Goal: Information Seeking & Learning: Learn about a topic

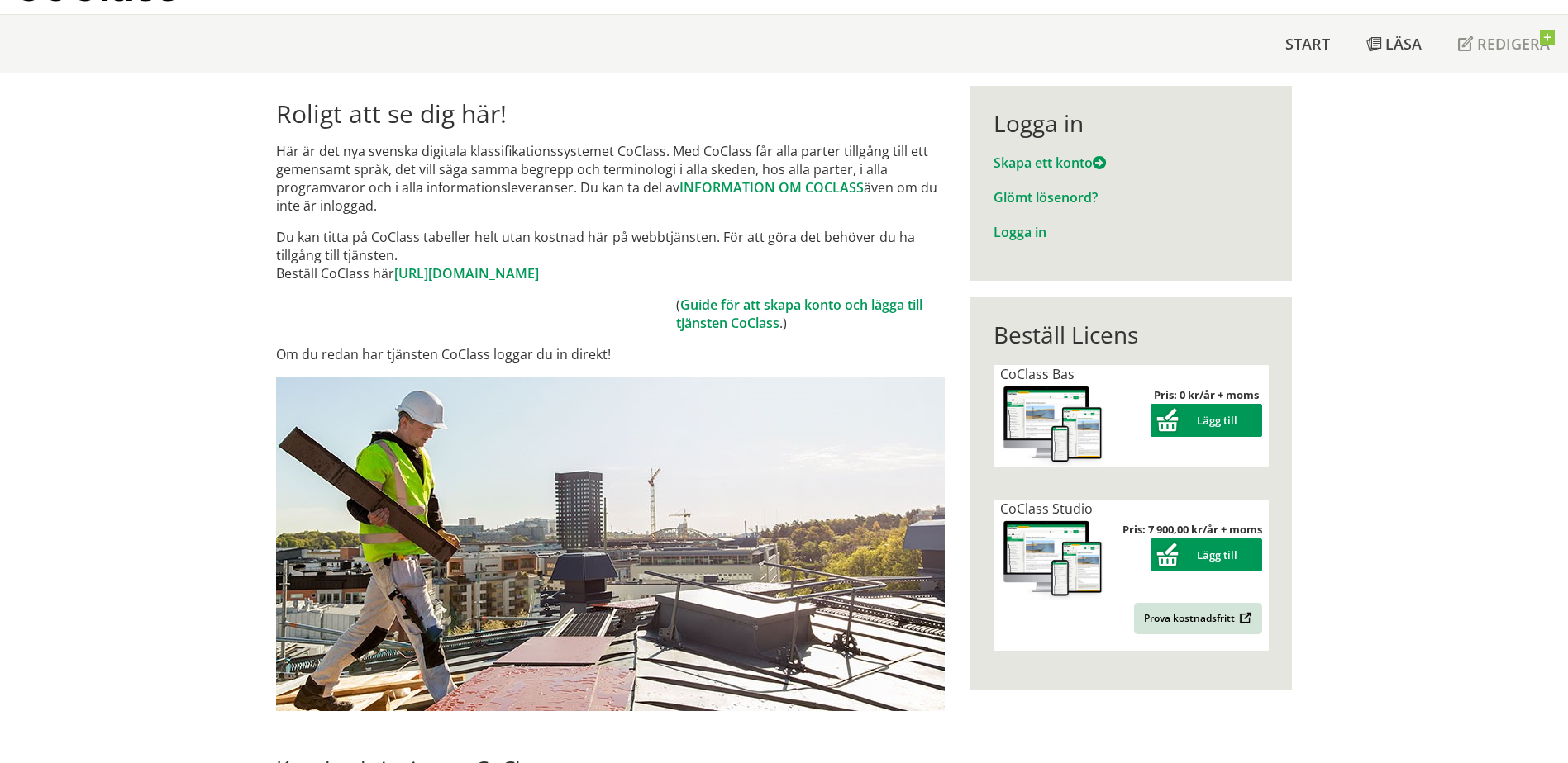
scroll to position [83, 0]
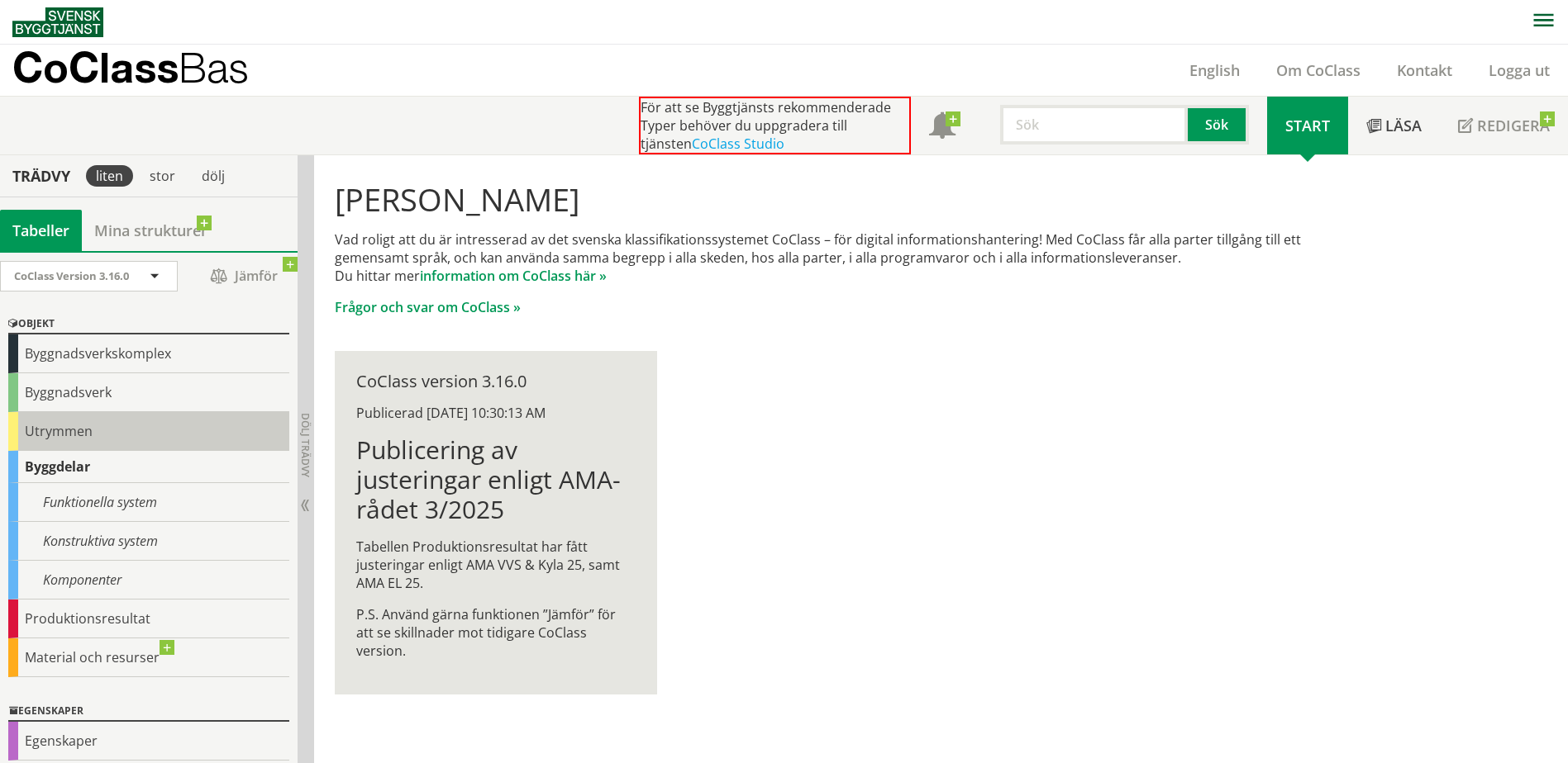
click at [71, 427] on div "Utrymmen" at bounding box center [148, 432] width 281 height 39
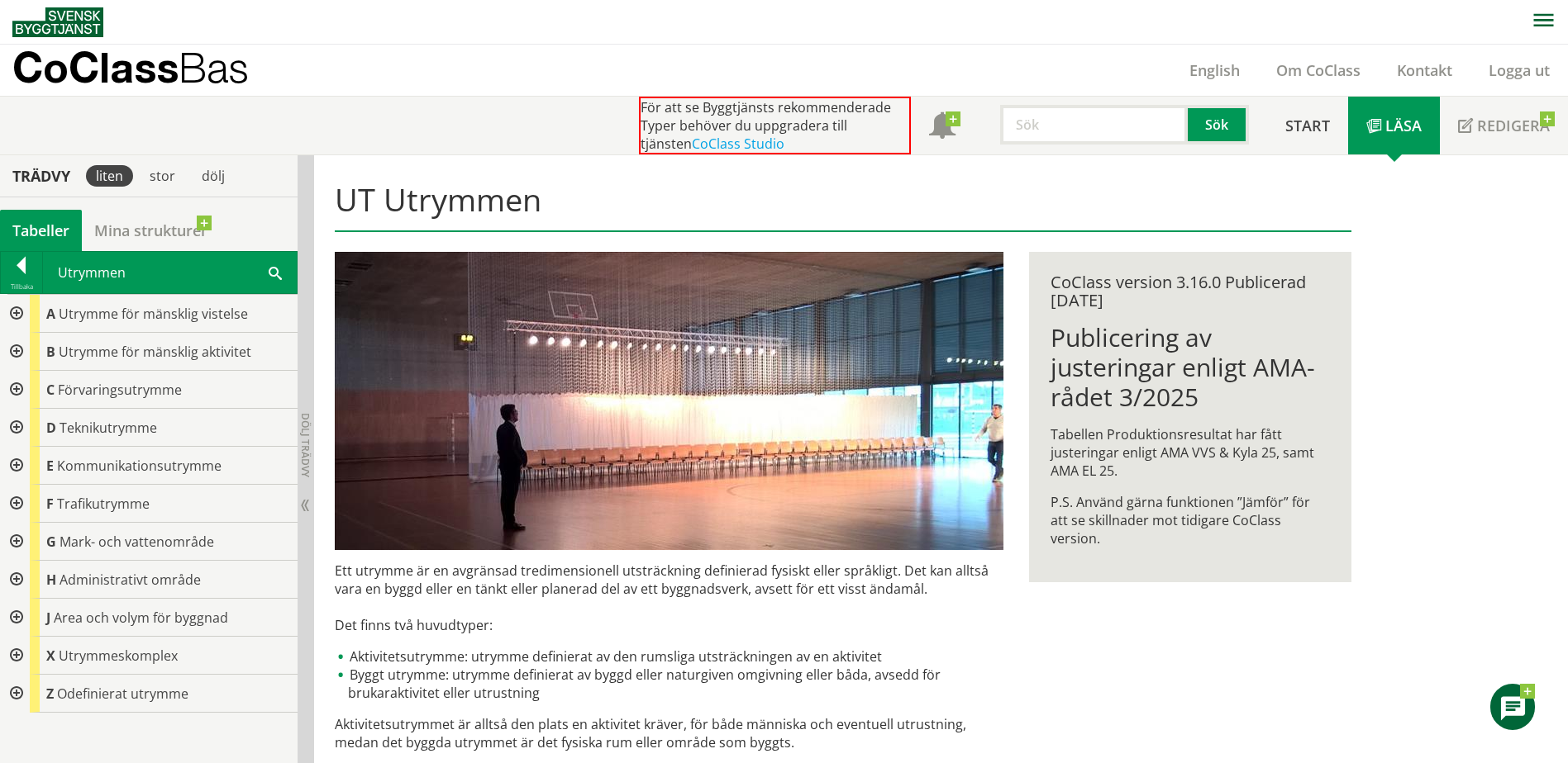
click at [18, 317] on div at bounding box center [15, 314] width 30 height 38
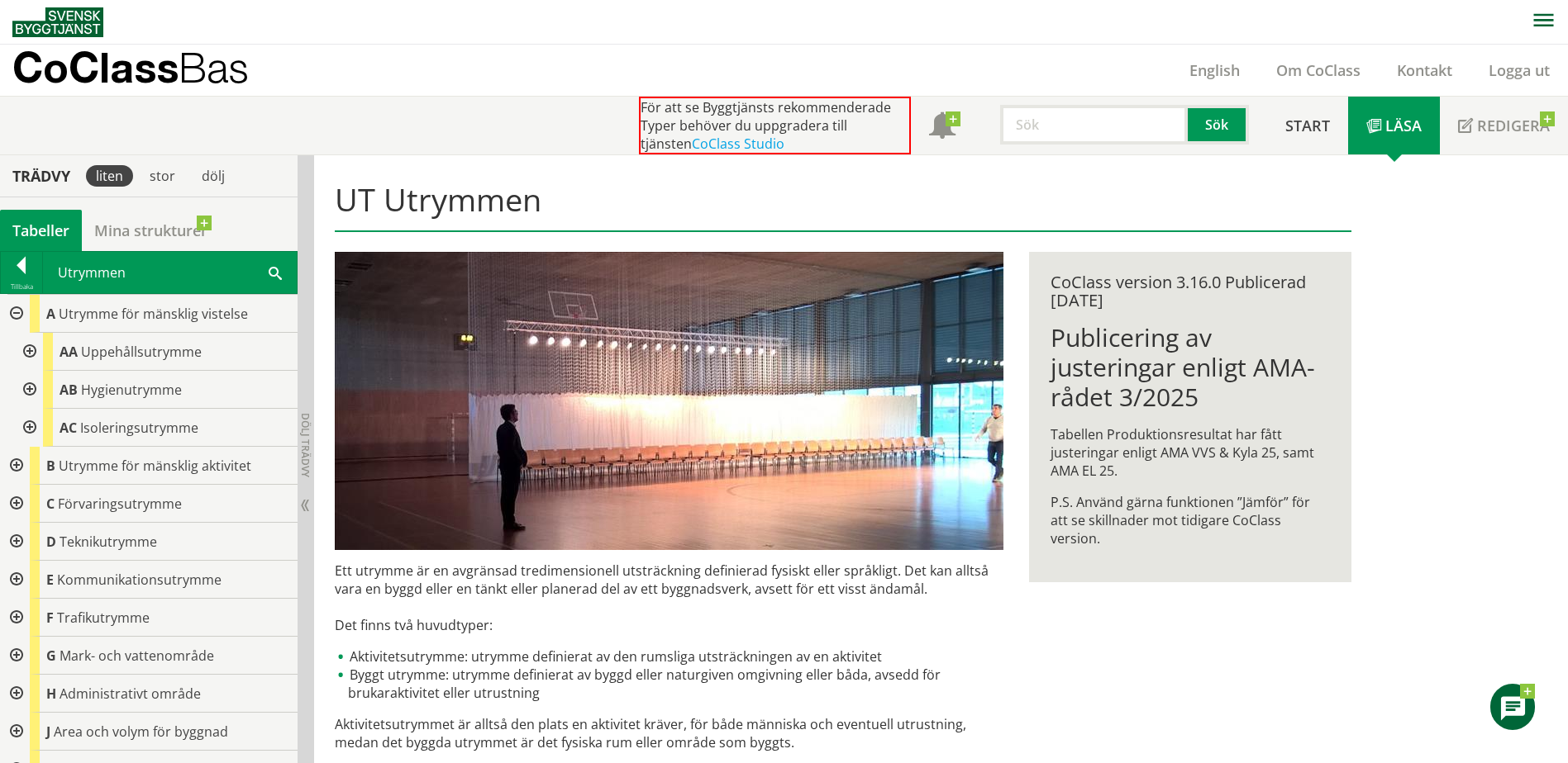
click at [12, 463] on div at bounding box center [15, 465] width 30 height 38
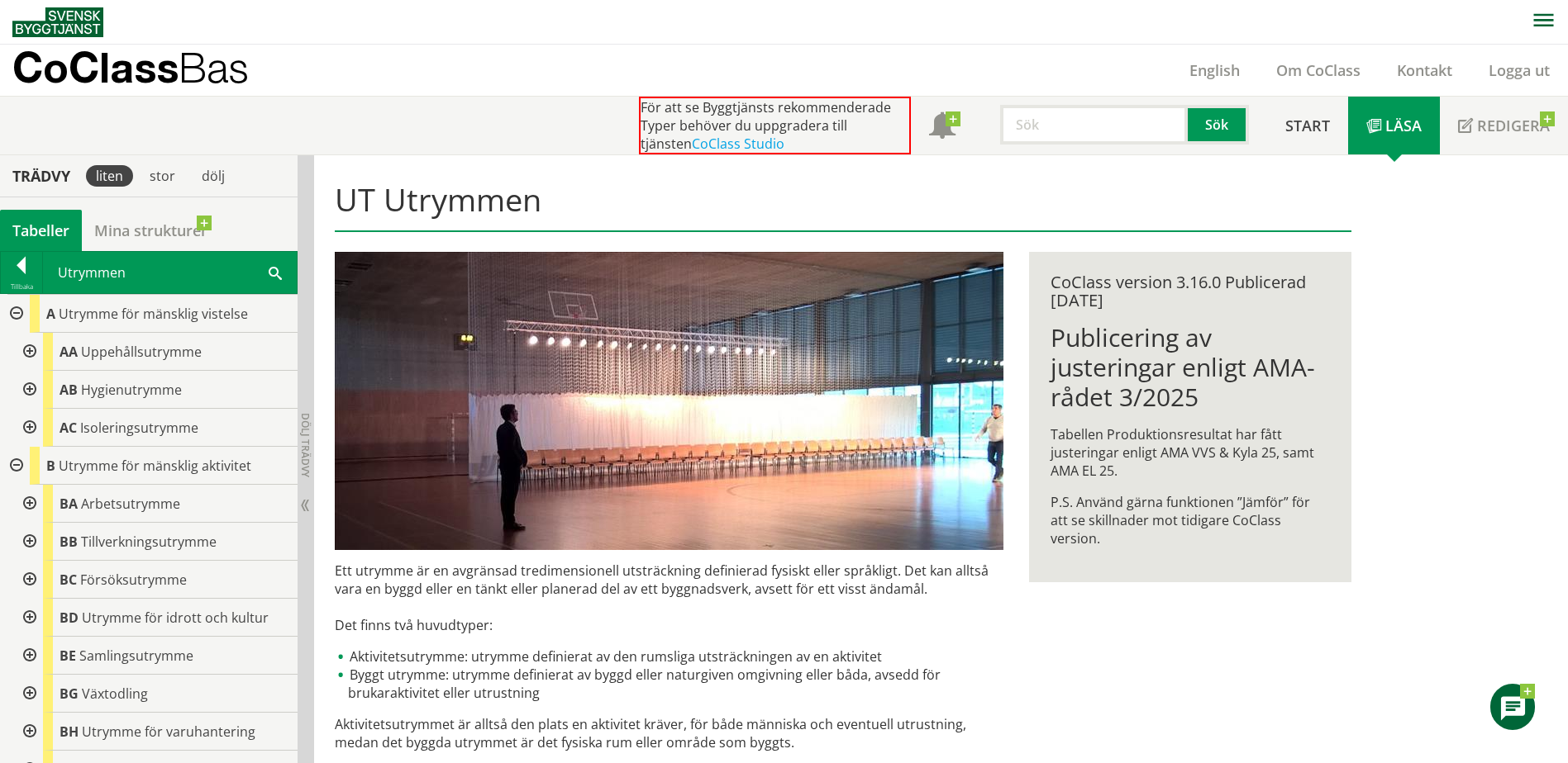
click at [30, 352] on div at bounding box center [28, 351] width 30 height 38
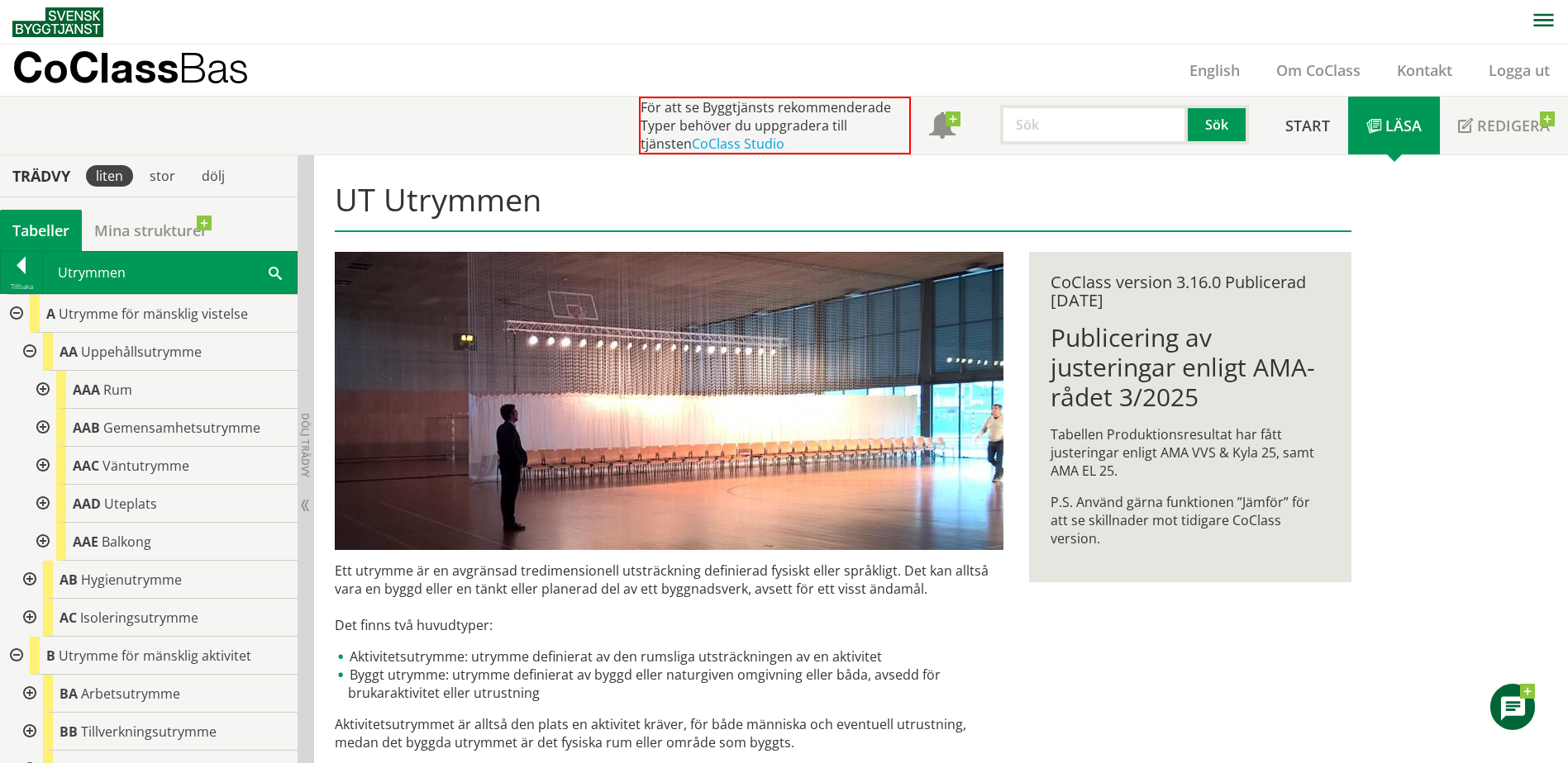
click at [44, 390] on div at bounding box center [42, 389] width 30 height 38
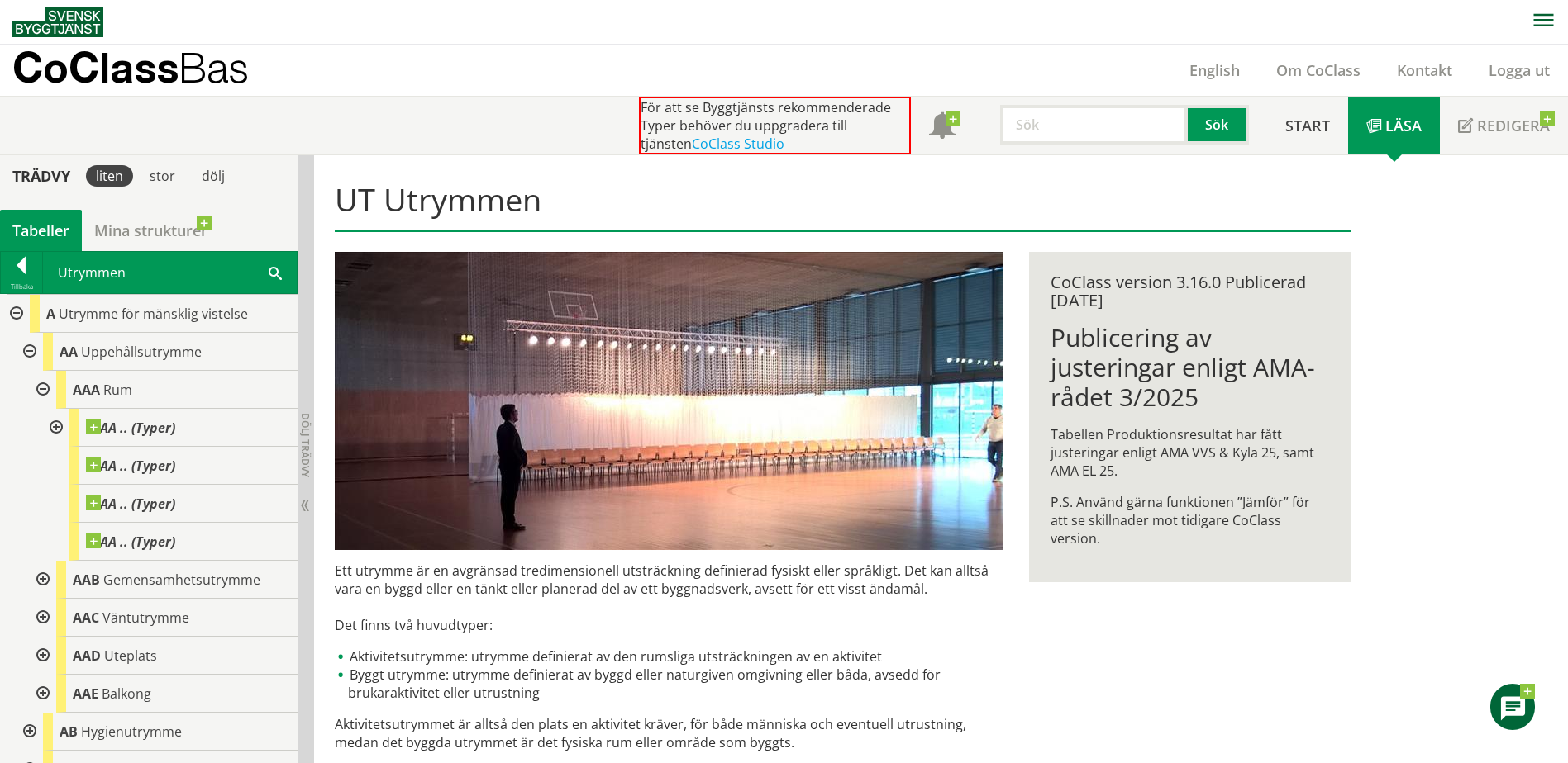
click at [44, 390] on div at bounding box center [42, 389] width 30 height 38
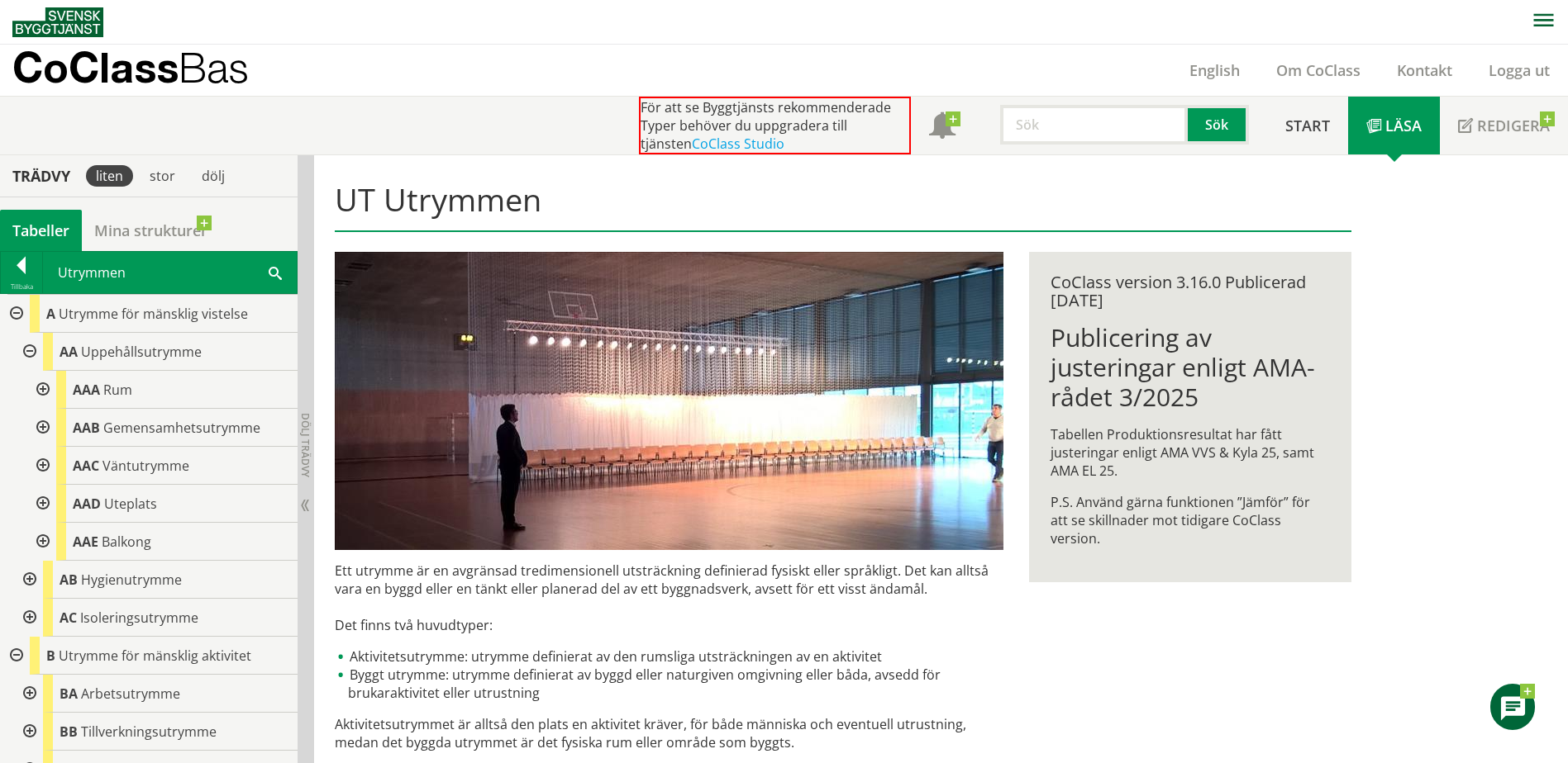
click at [27, 578] on div at bounding box center [28, 579] width 30 height 38
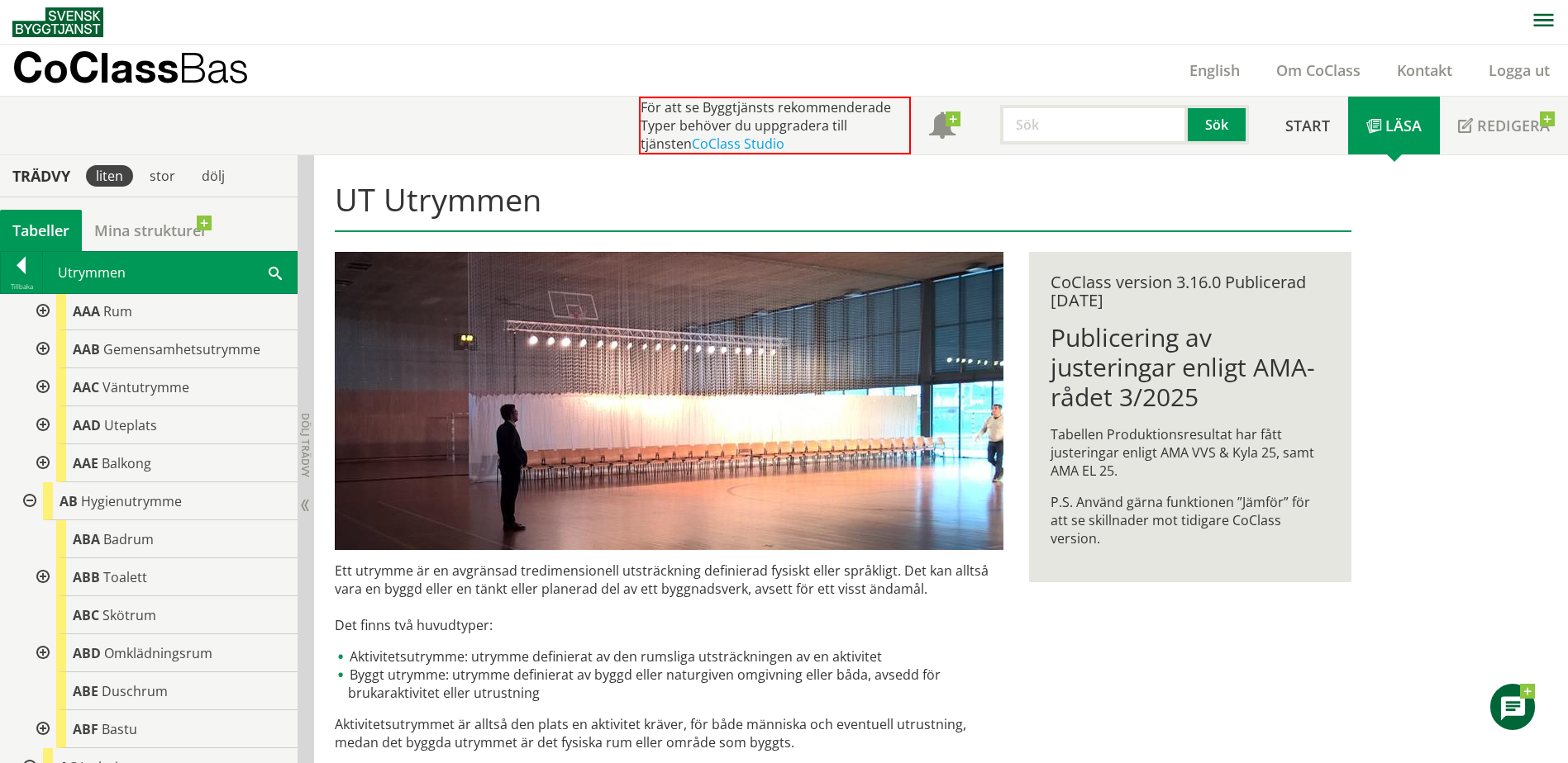
scroll to position [165, 0]
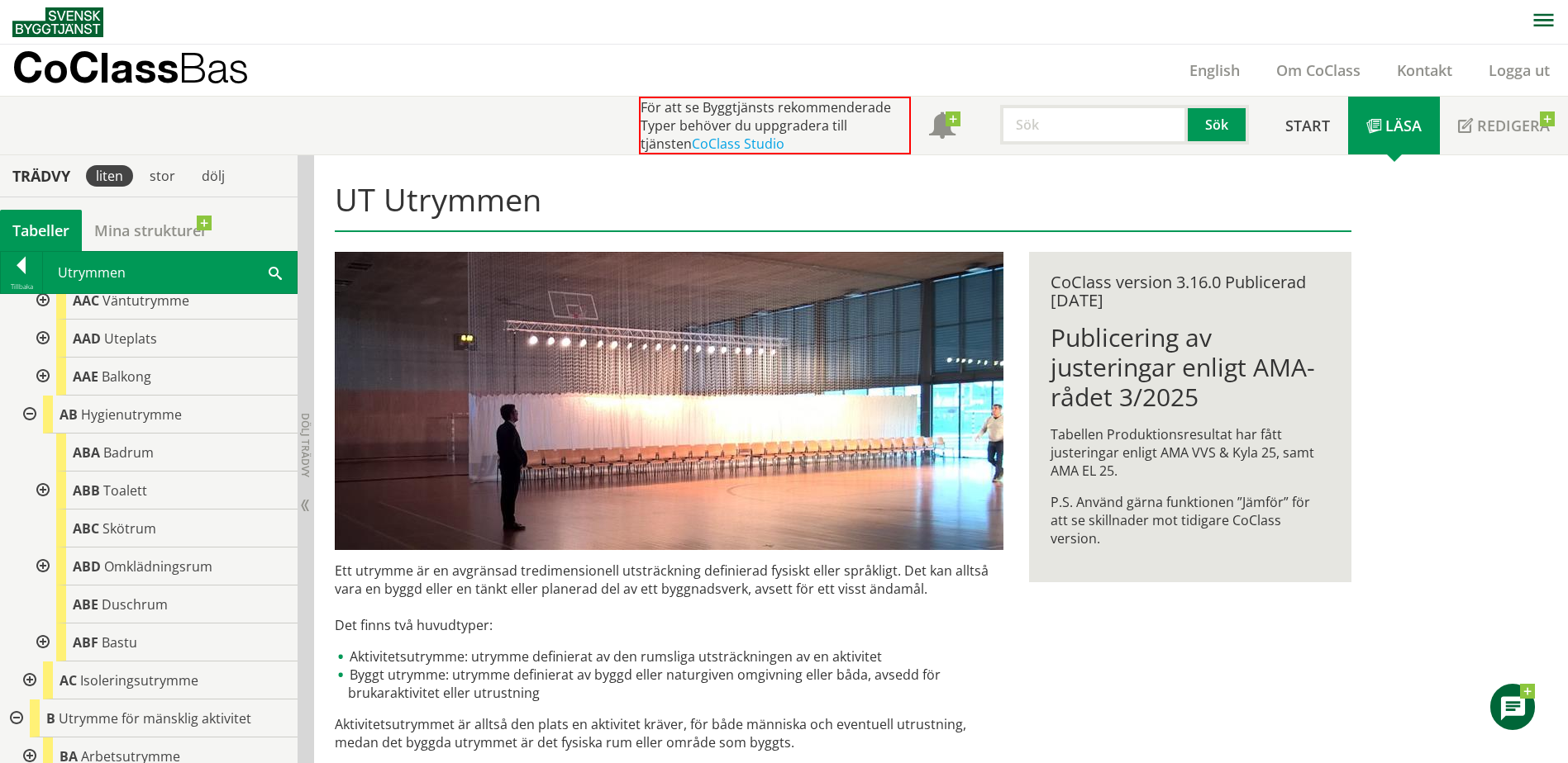
click at [31, 675] on div at bounding box center [28, 680] width 30 height 38
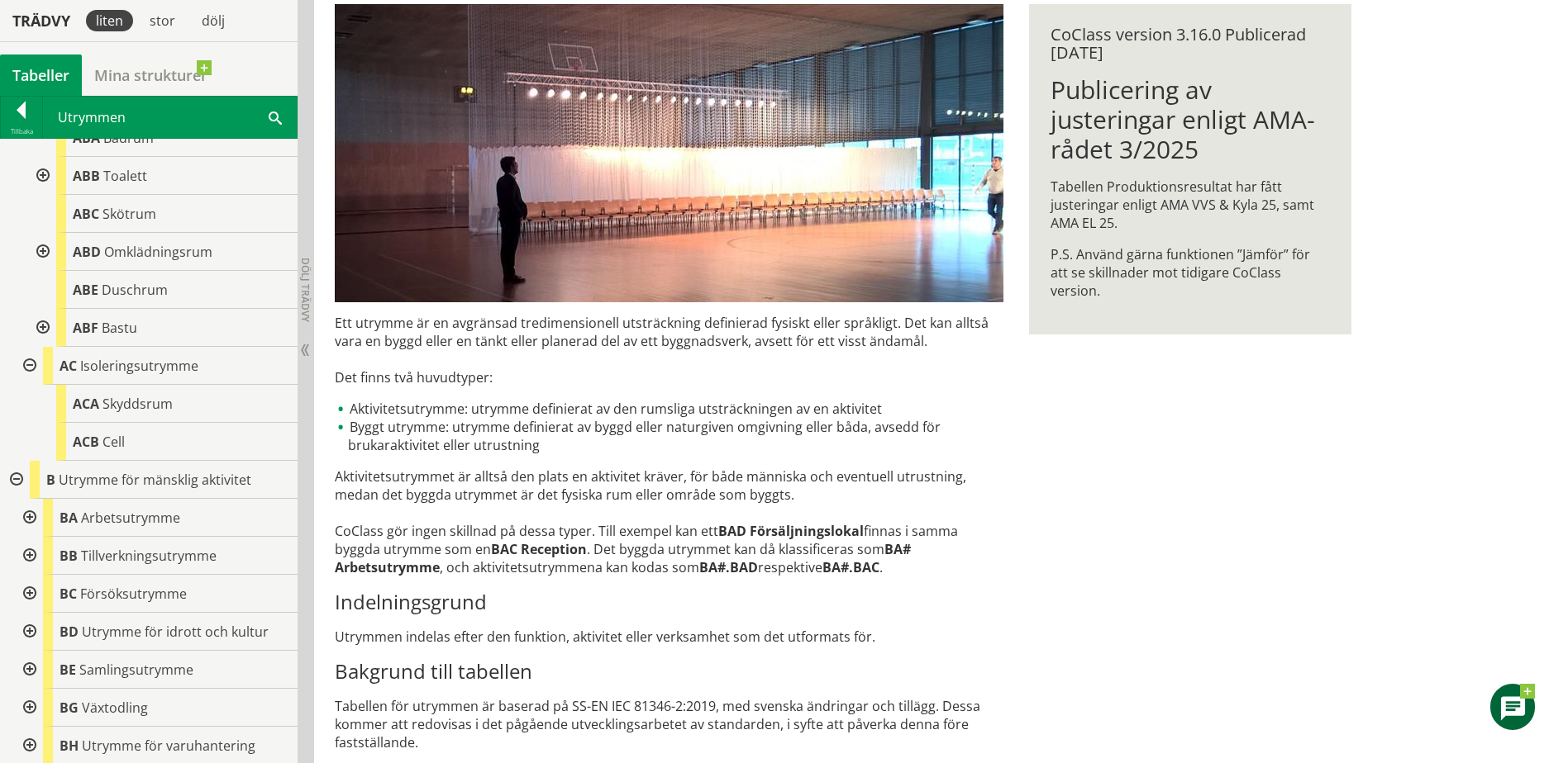
scroll to position [507, 0]
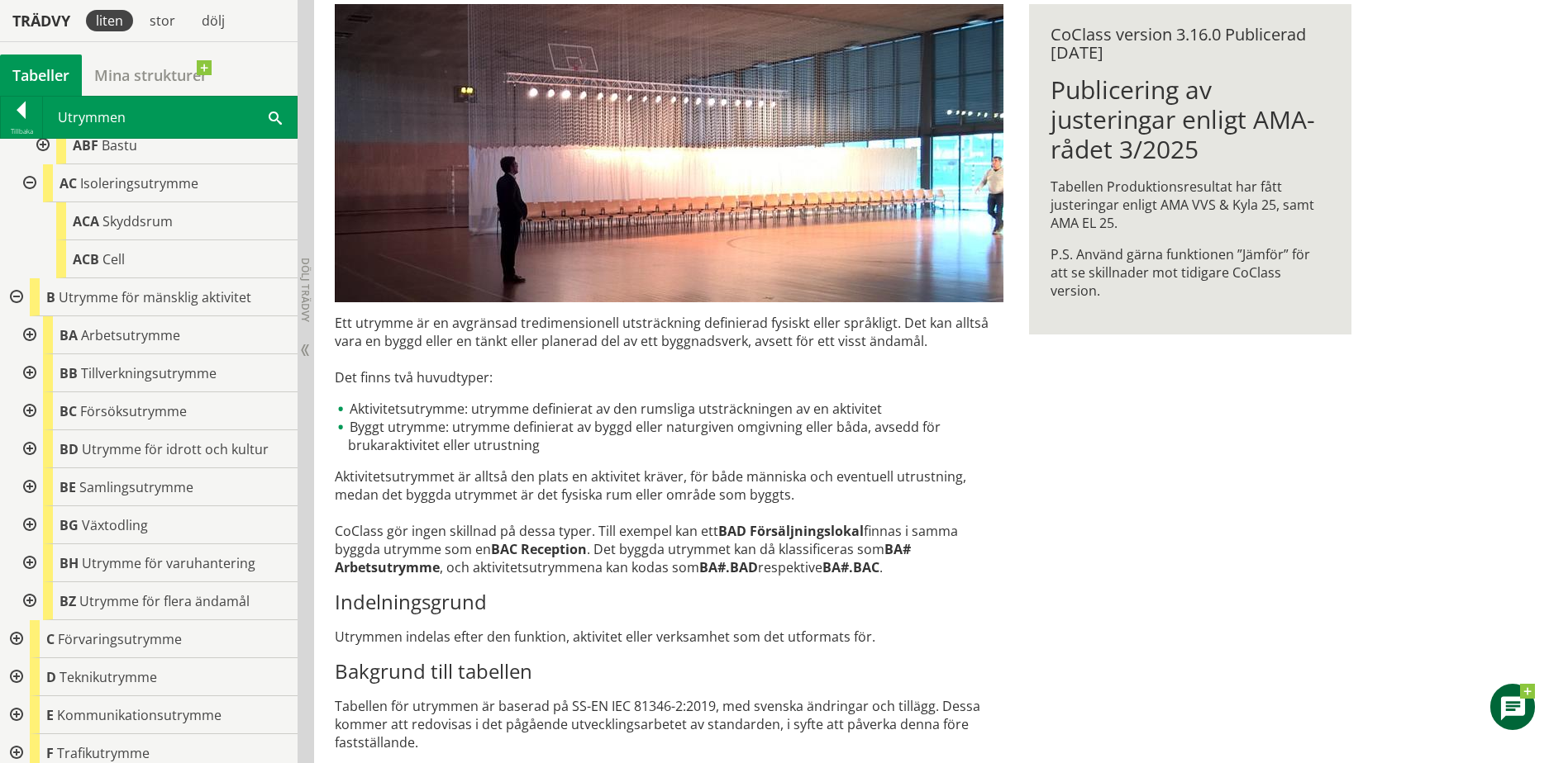
click at [31, 329] on div at bounding box center [28, 335] width 30 height 38
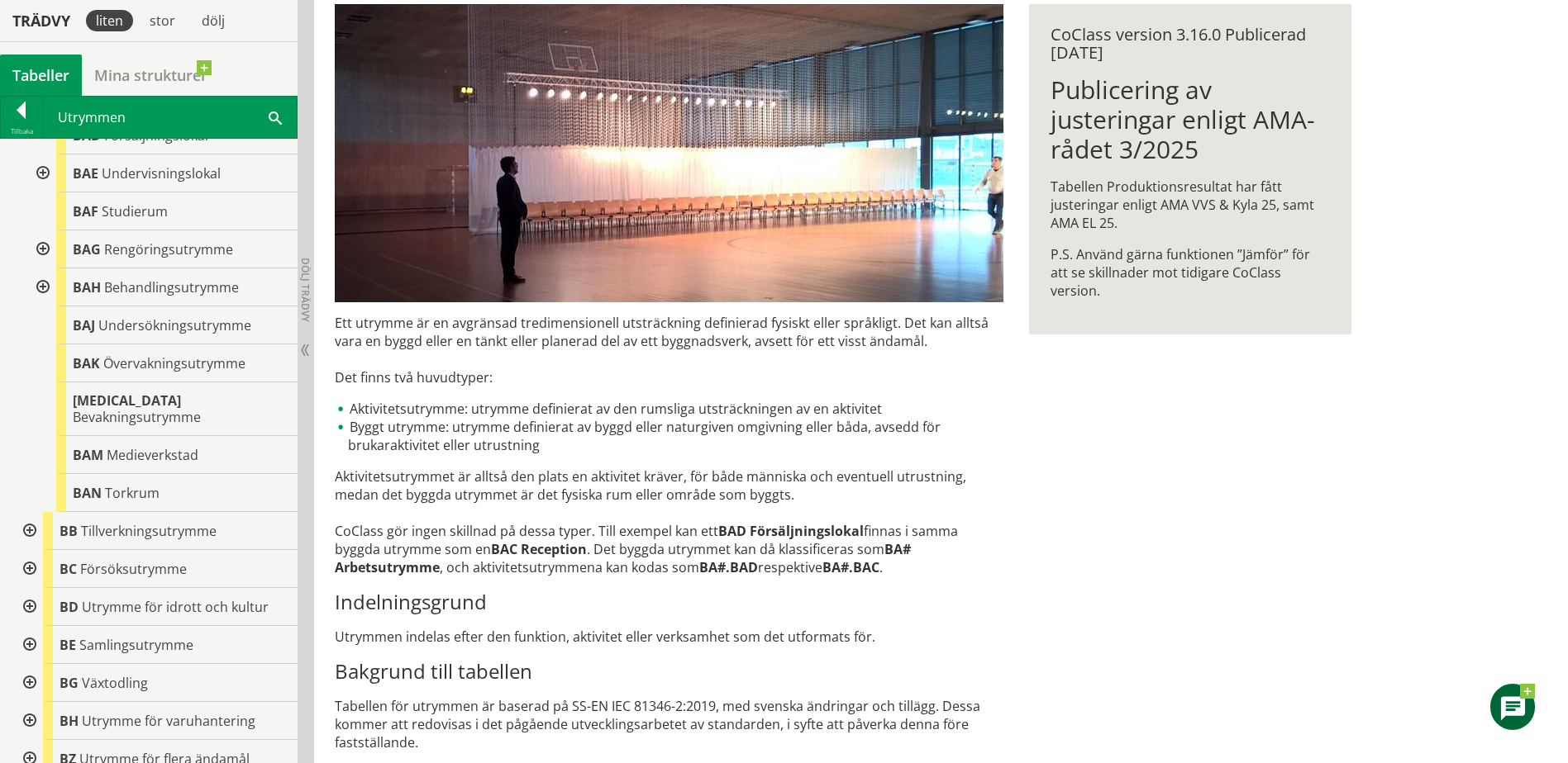
scroll to position [920, 0]
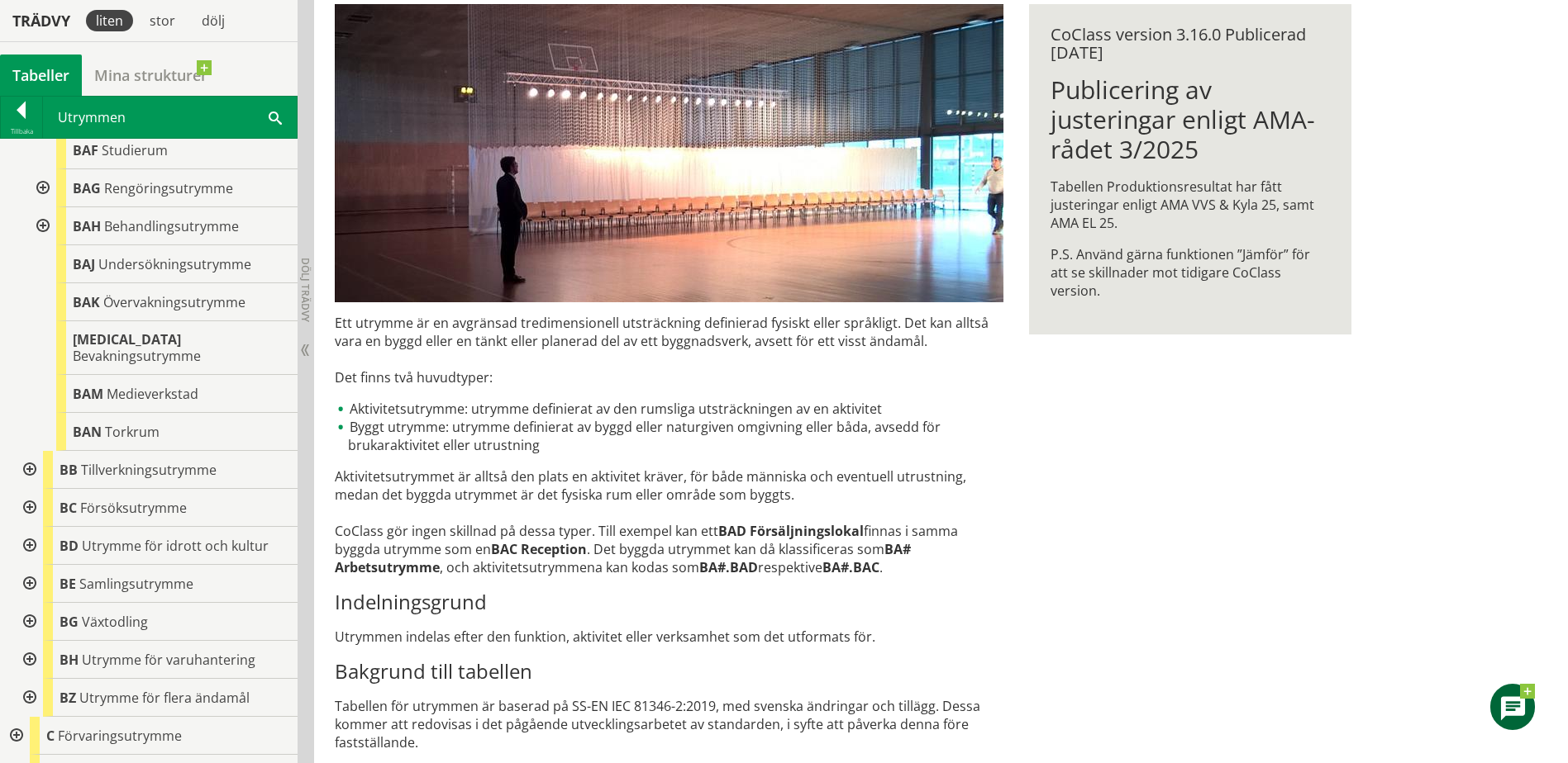
click at [32, 451] on div at bounding box center [28, 470] width 30 height 38
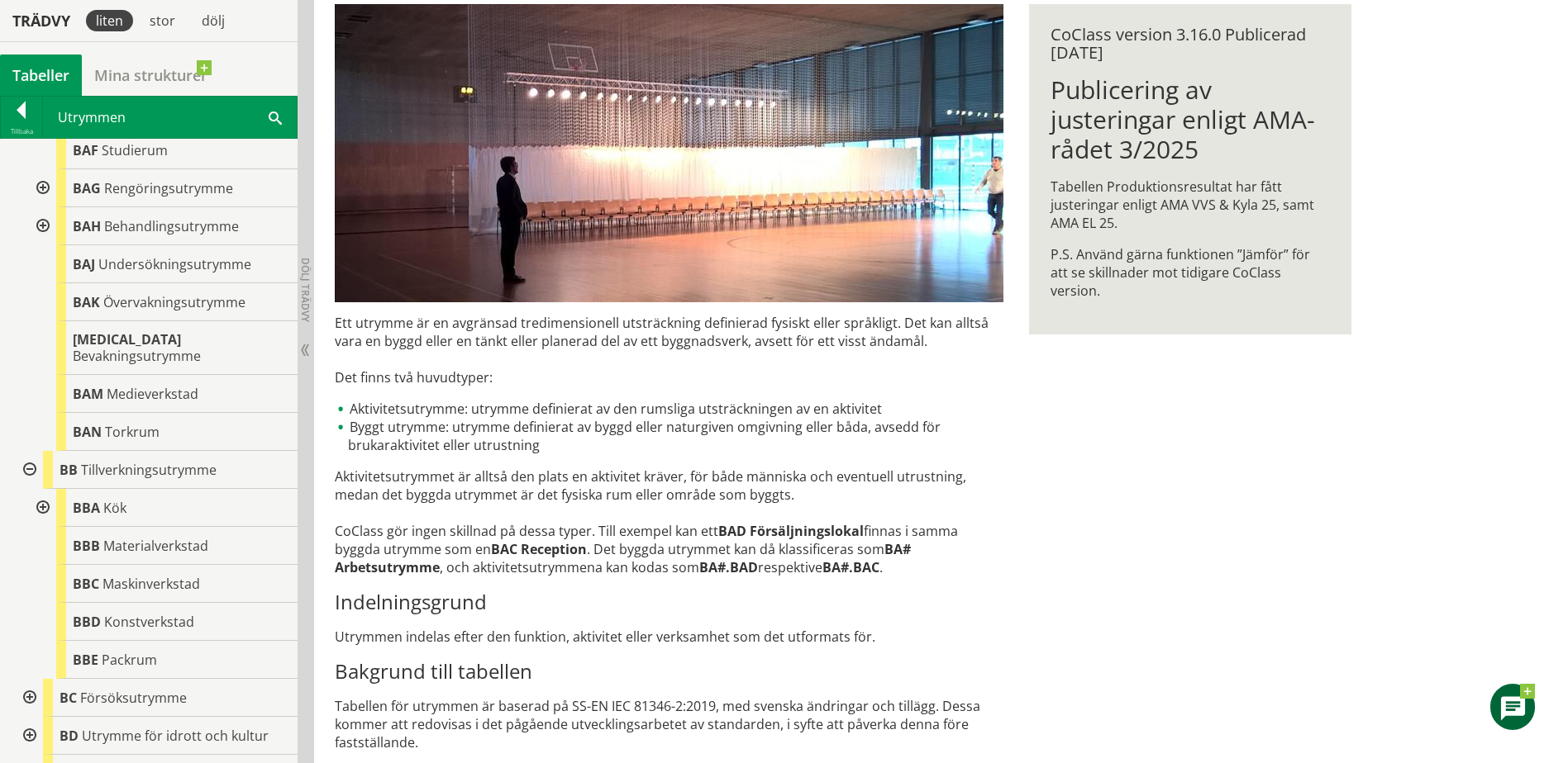
click at [32, 457] on div at bounding box center [28, 470] width 30 height 38
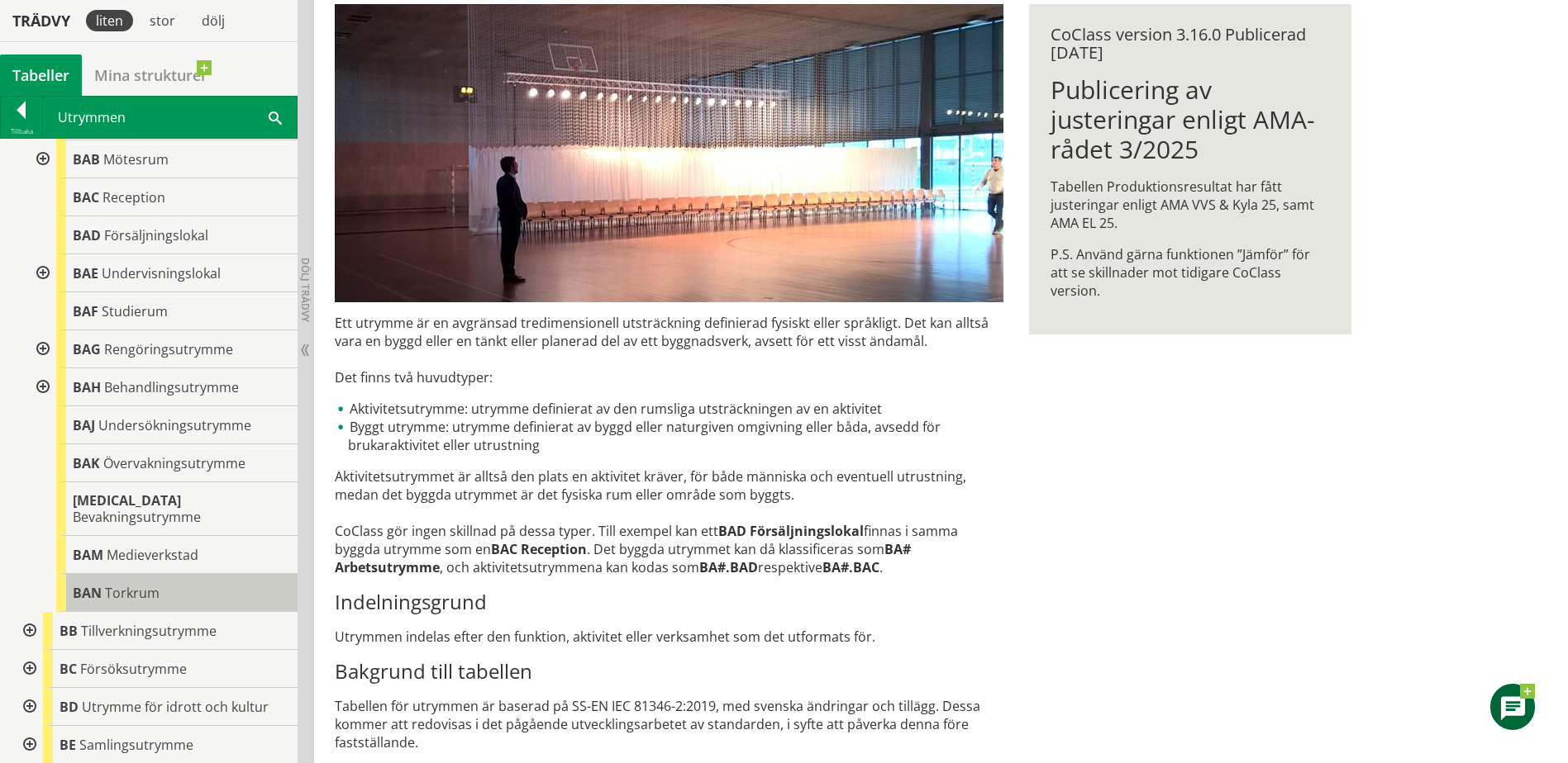
scroll to position [800, 0]
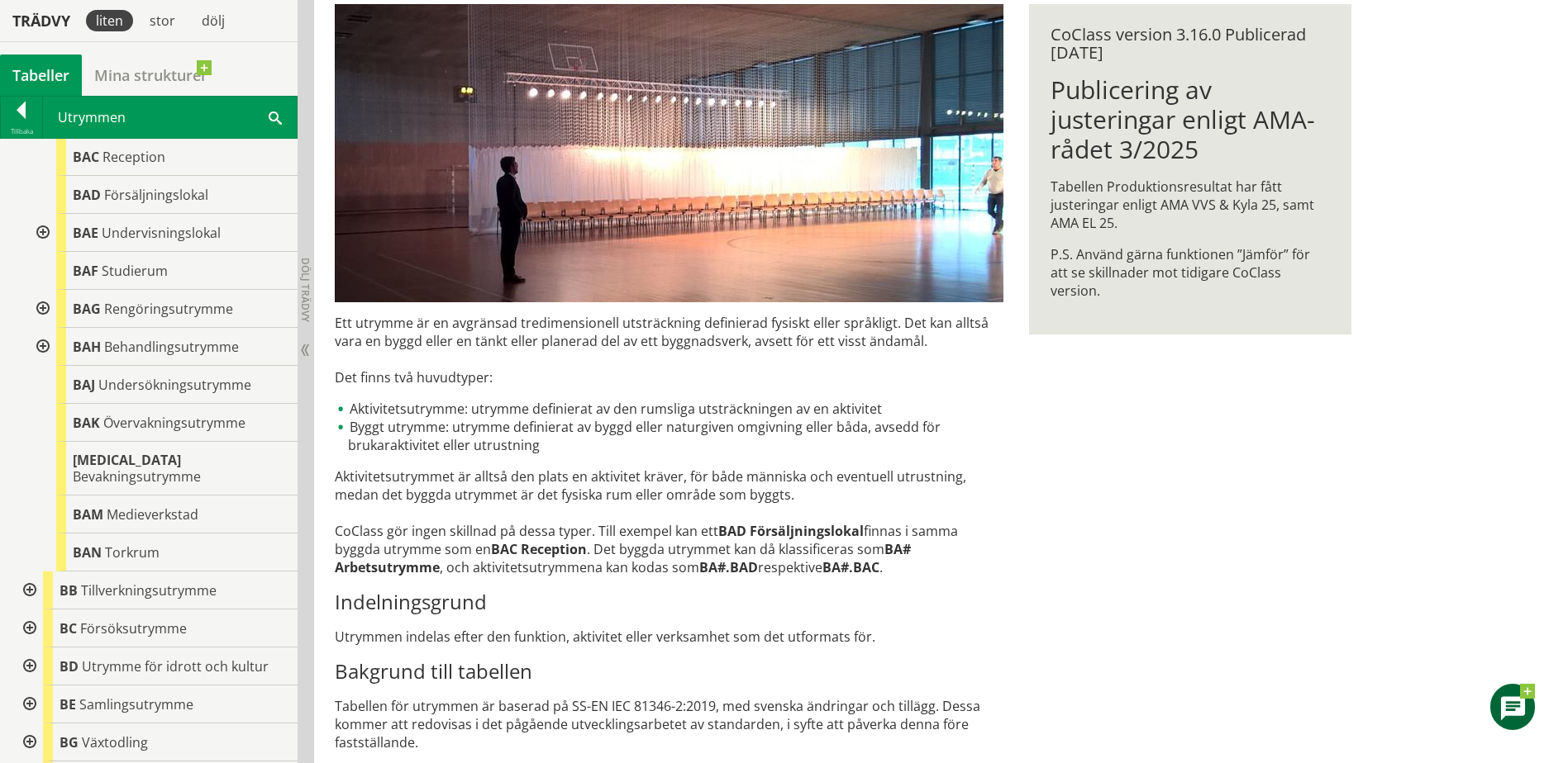
click at [32, 571] on div at bounding box center [28, 590] width 30 height 38
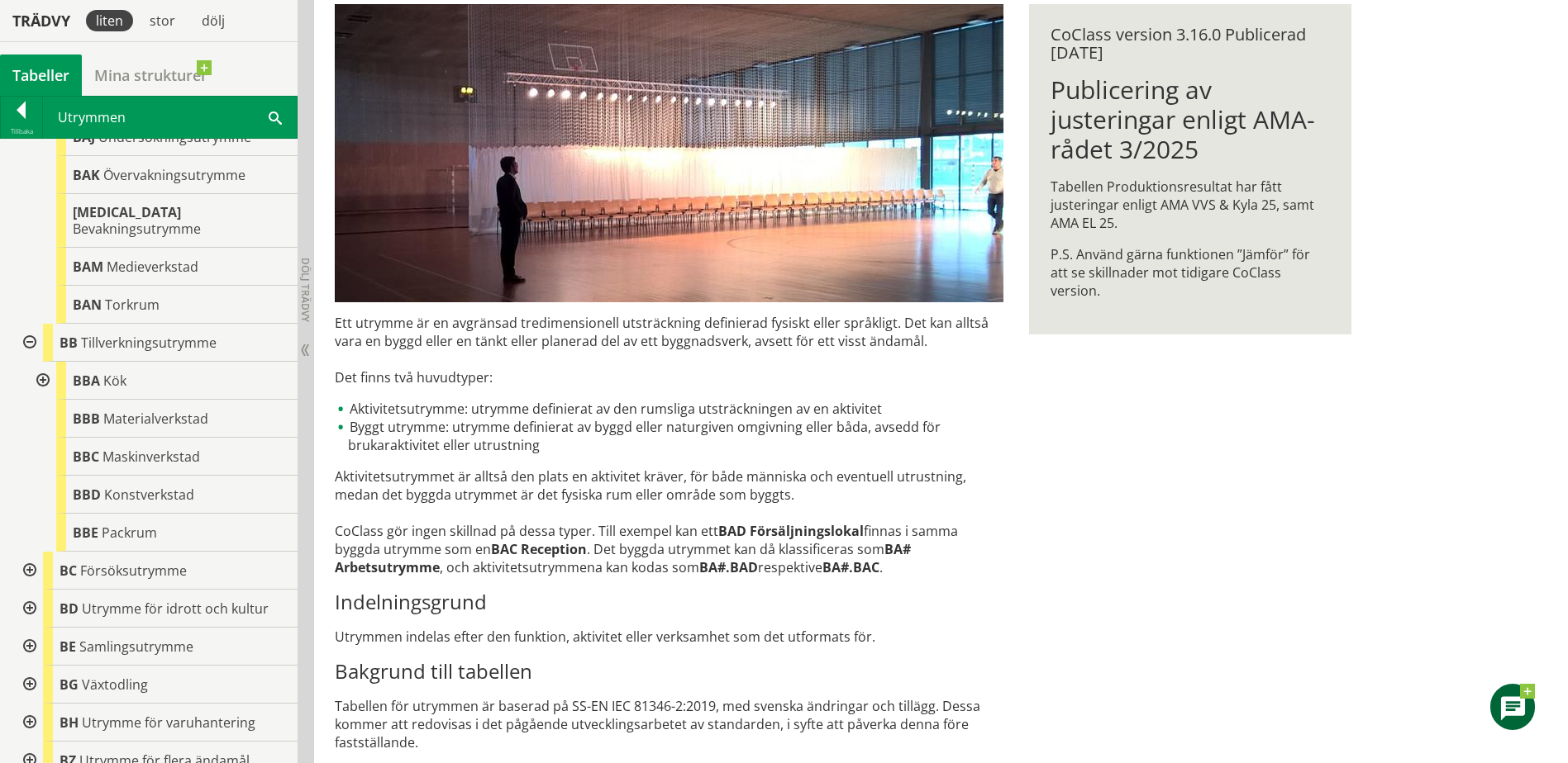
scroll to position [1130, 0]
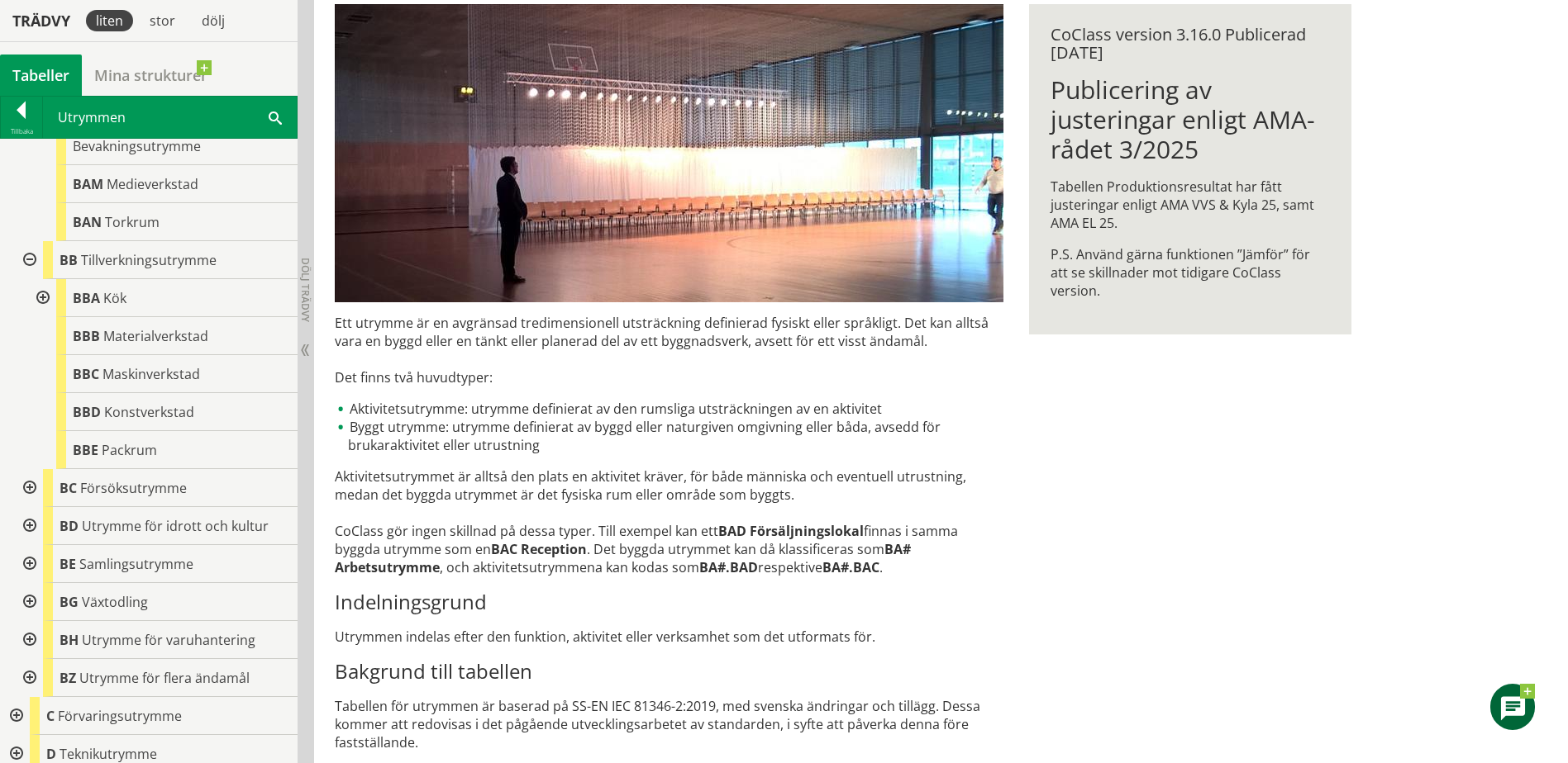
click at [32, 469] on div at bounding box center [28, 487] width 30 height 38
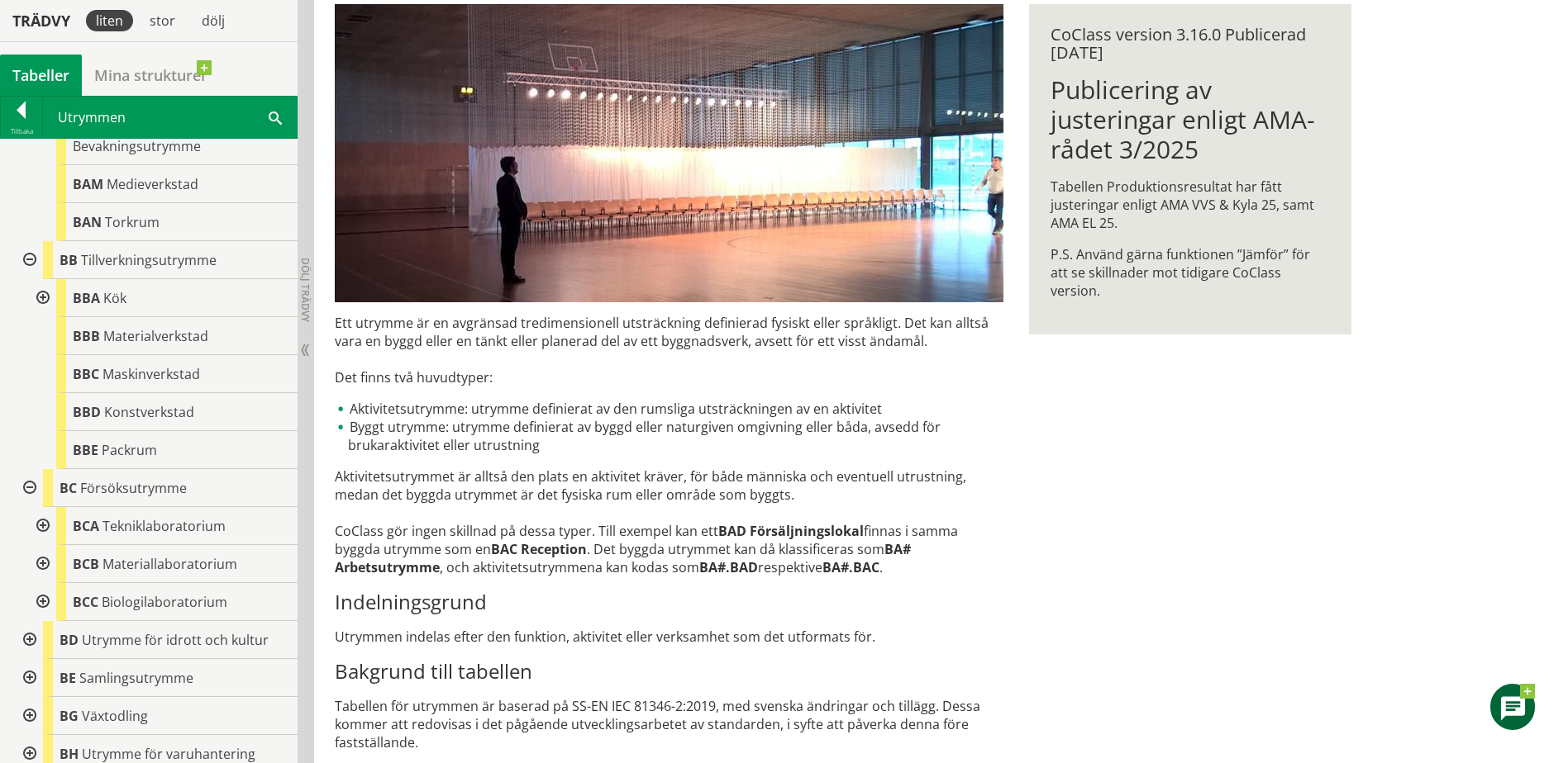
click at [30, 622] on div at bounding box center [28, 640] width 30 height 38
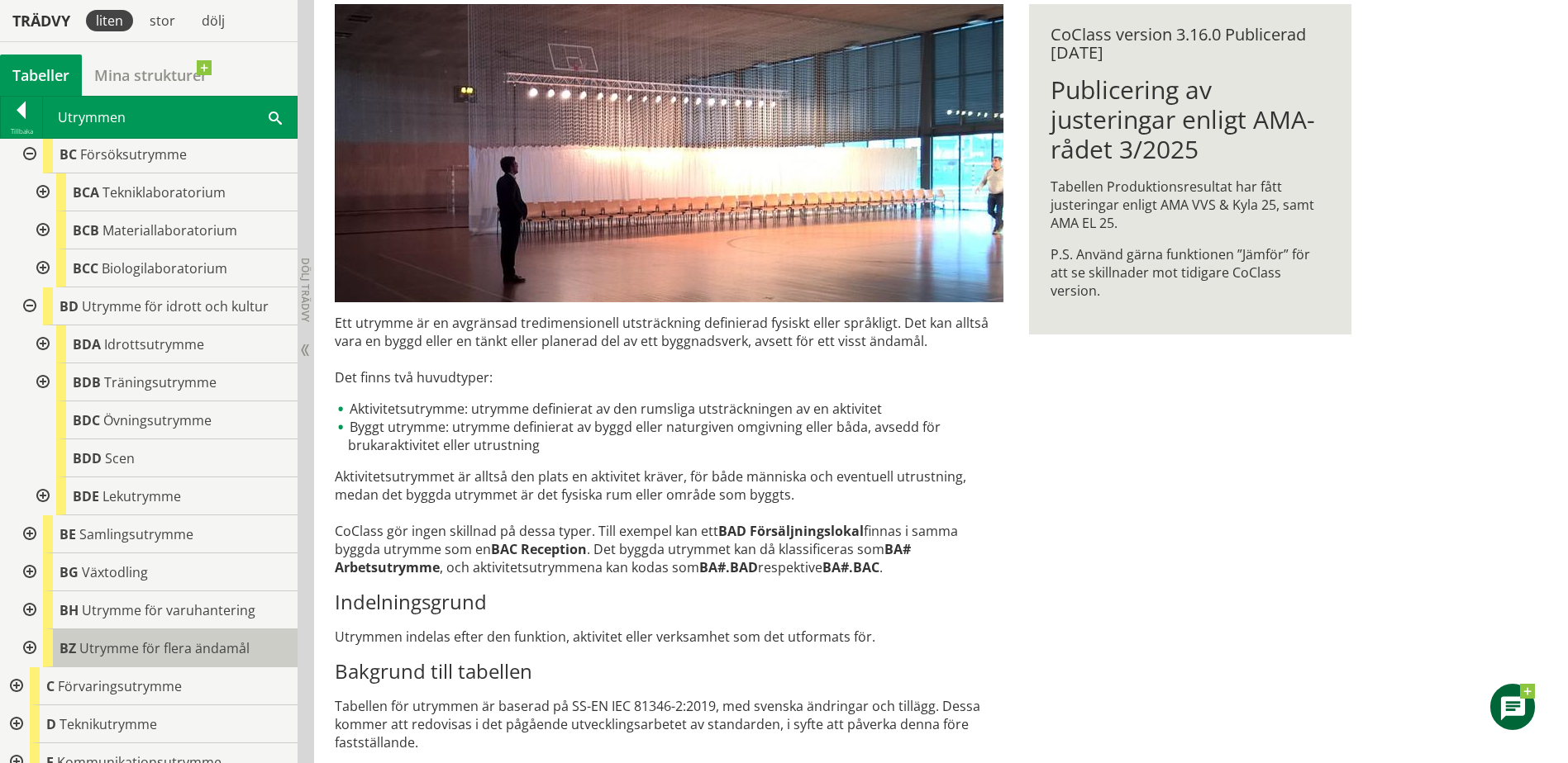
scroll to position [1546, 0]
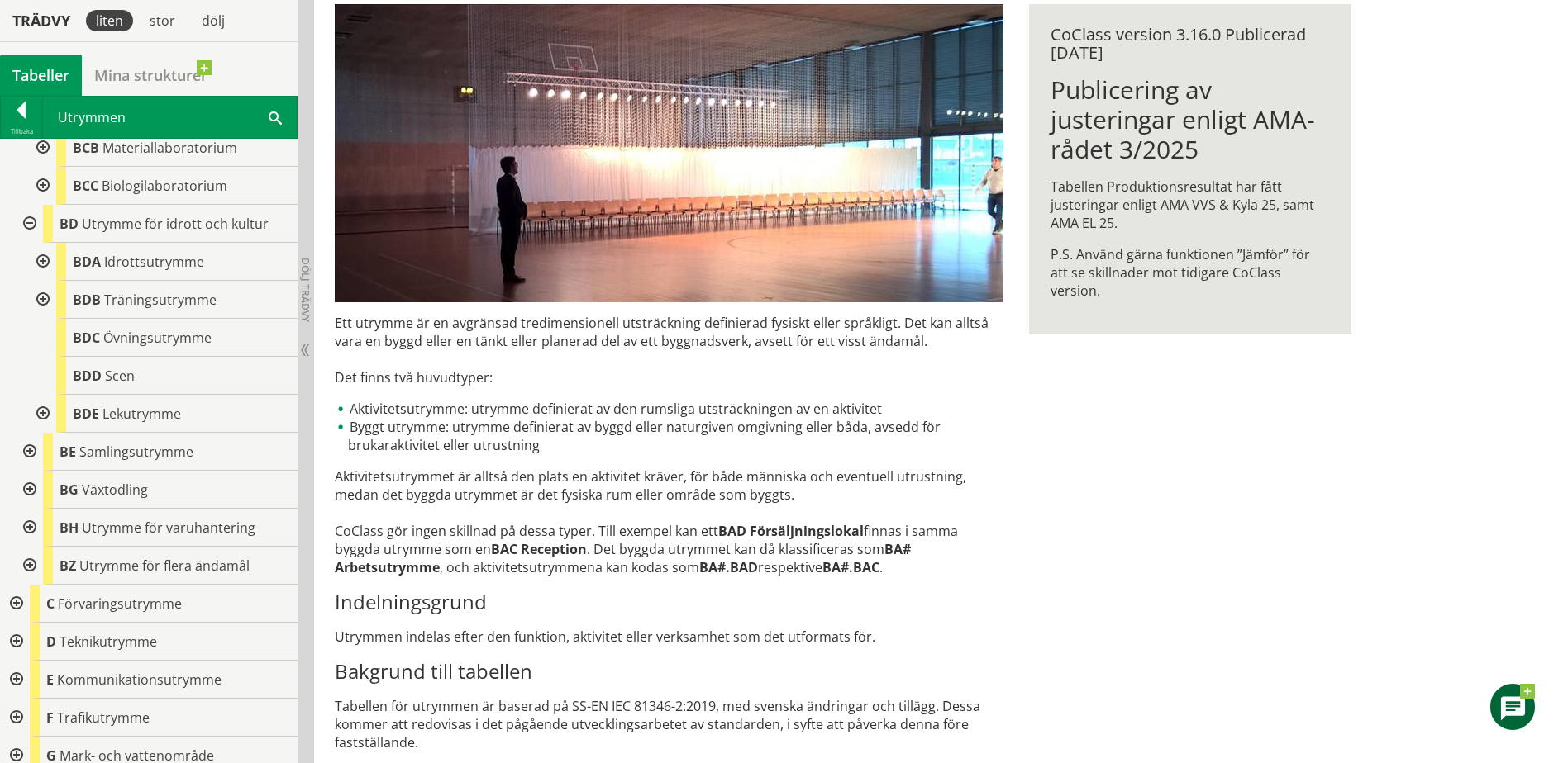
click at [28, 437] on div at bounding box center [28, 451] width 30 height 38
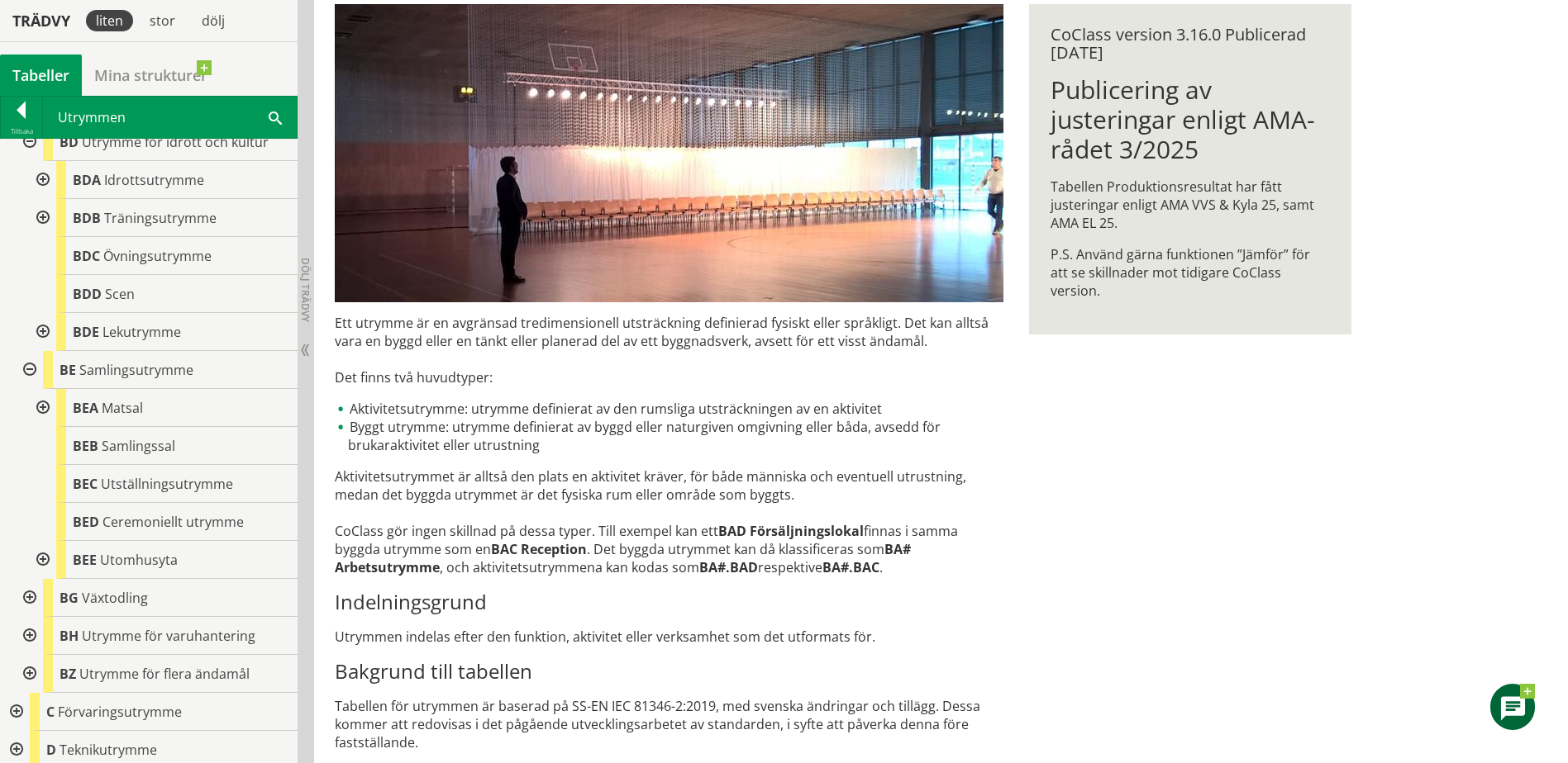
scroll to position [1629, 0]
click at [28, 583] on div at bounding box center [28, 597] width 30 height 38
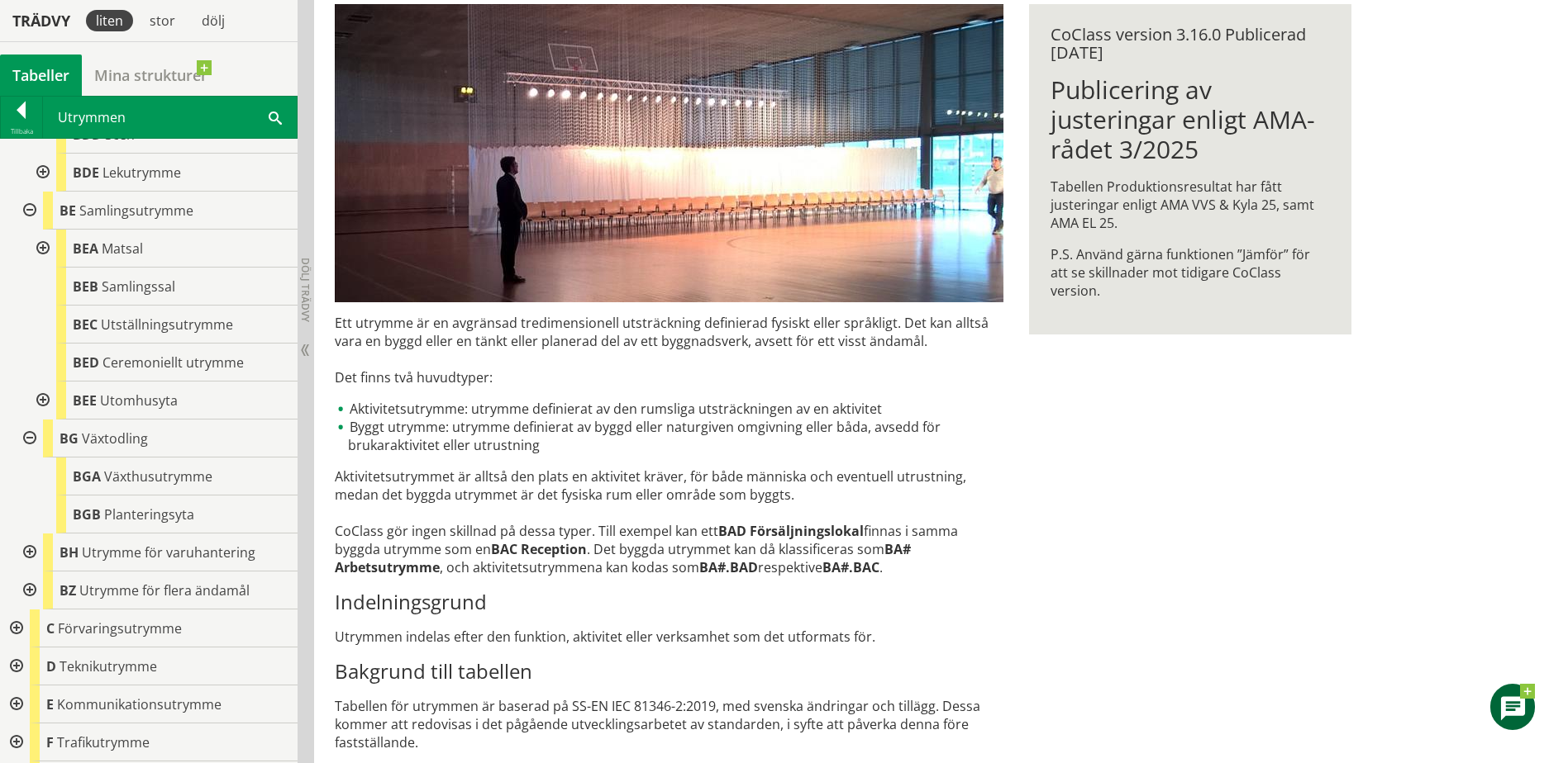
scroll to position [1794, 0]
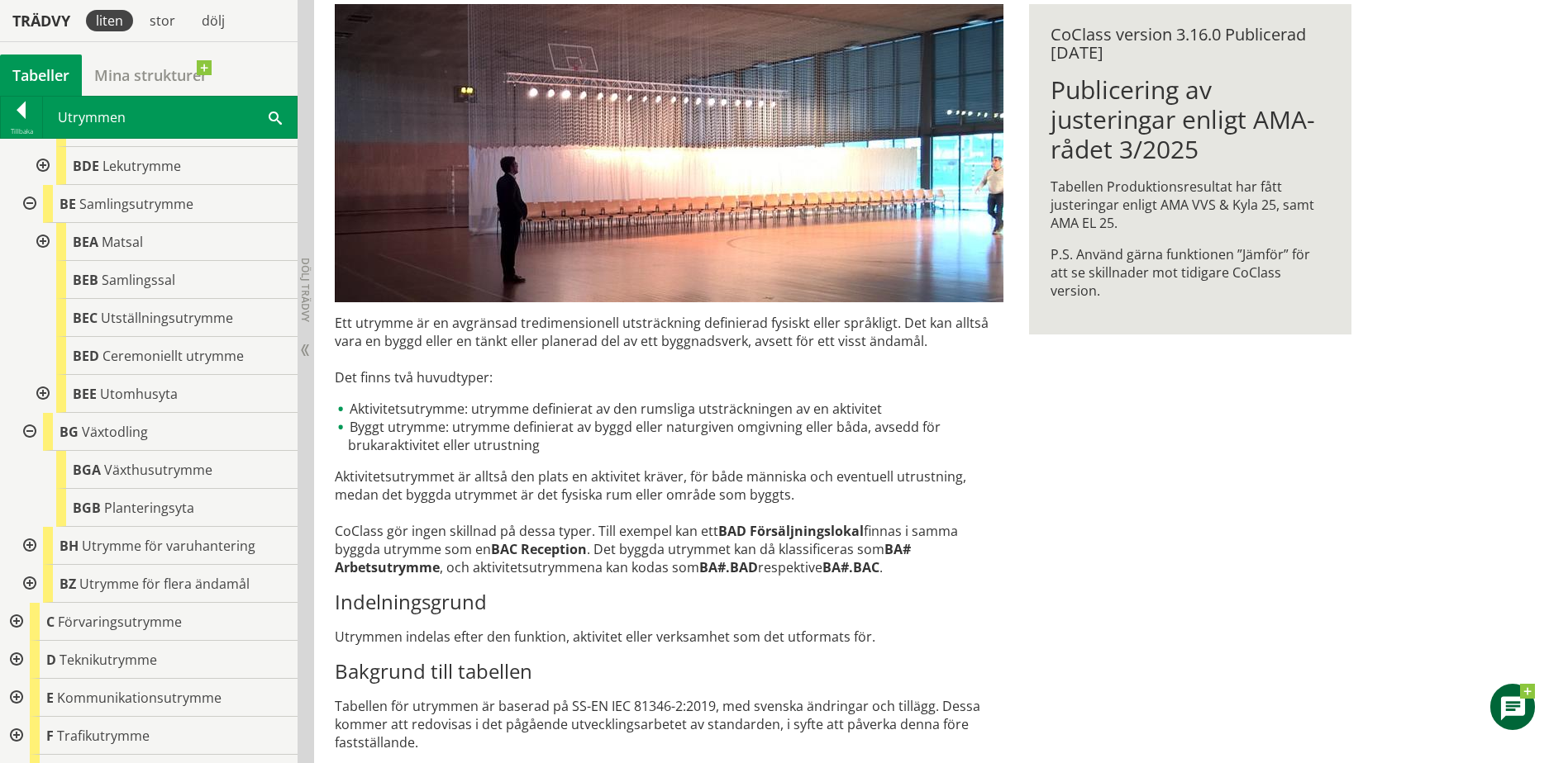
click at [32, 528] on div at bounding box center [28, 546] width 30 height 38
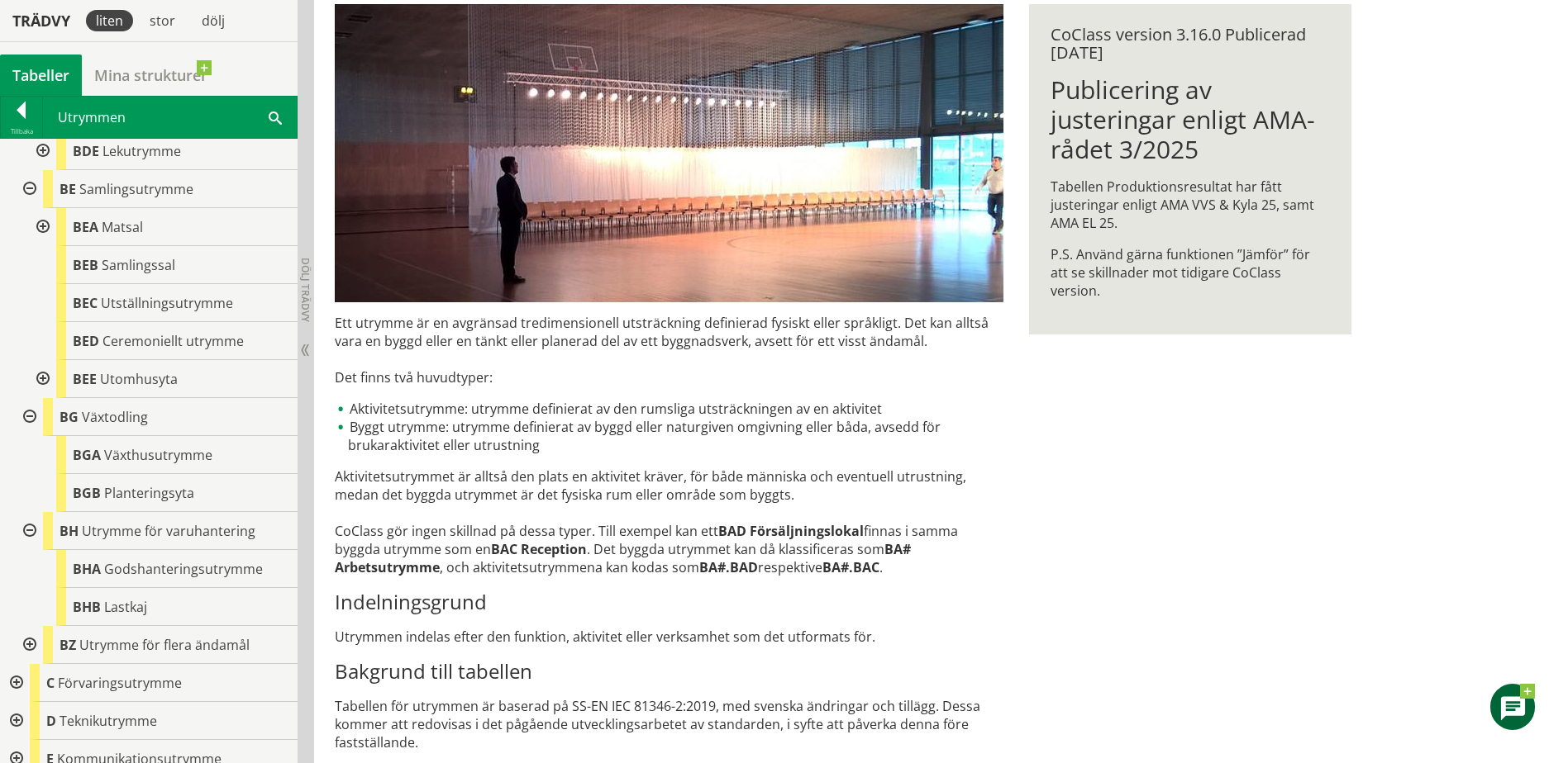
scroll to position [1824, 0]
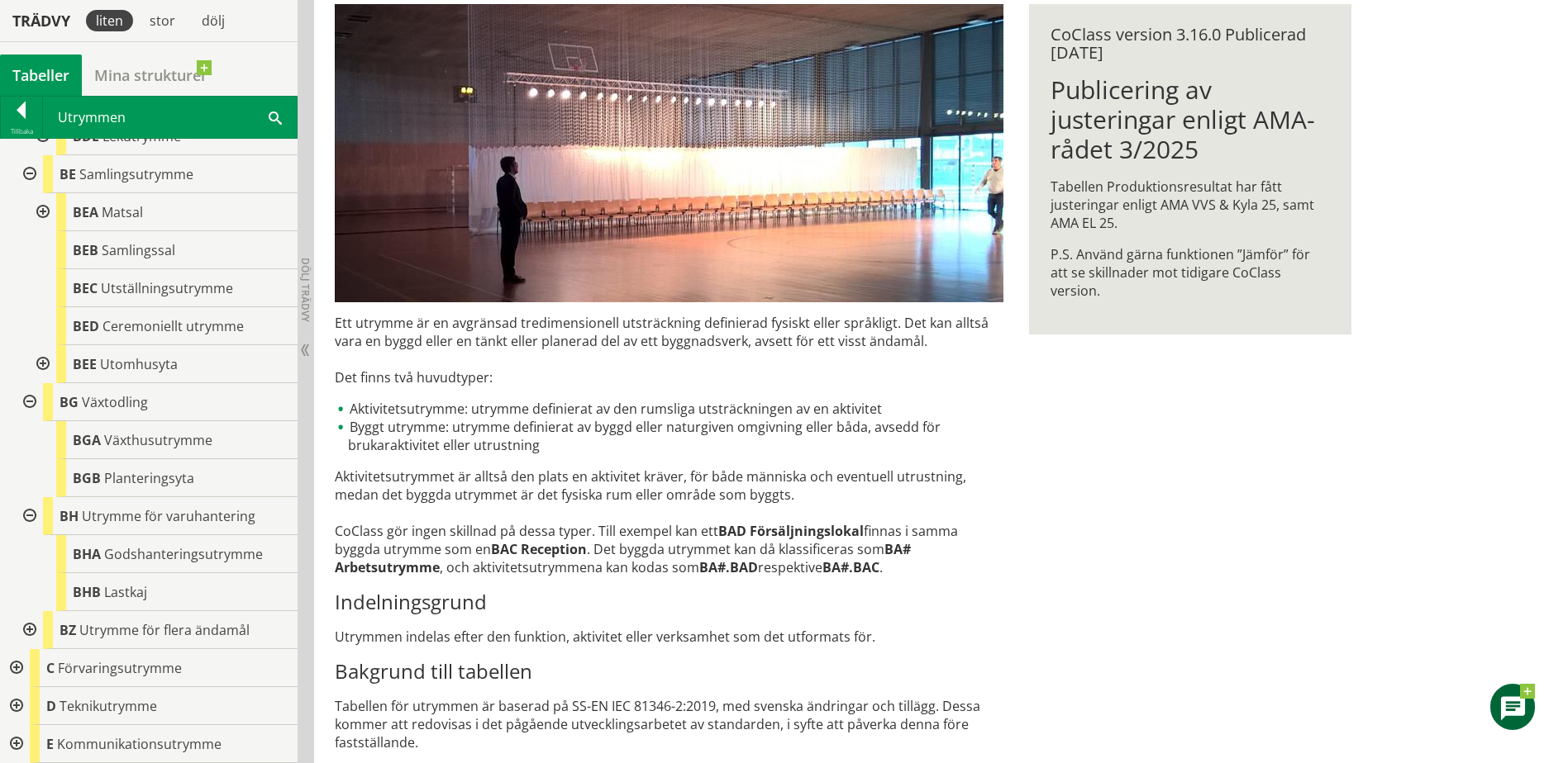
click at [29, 611] on div at bounding box center [28, 630] width 30 height 38
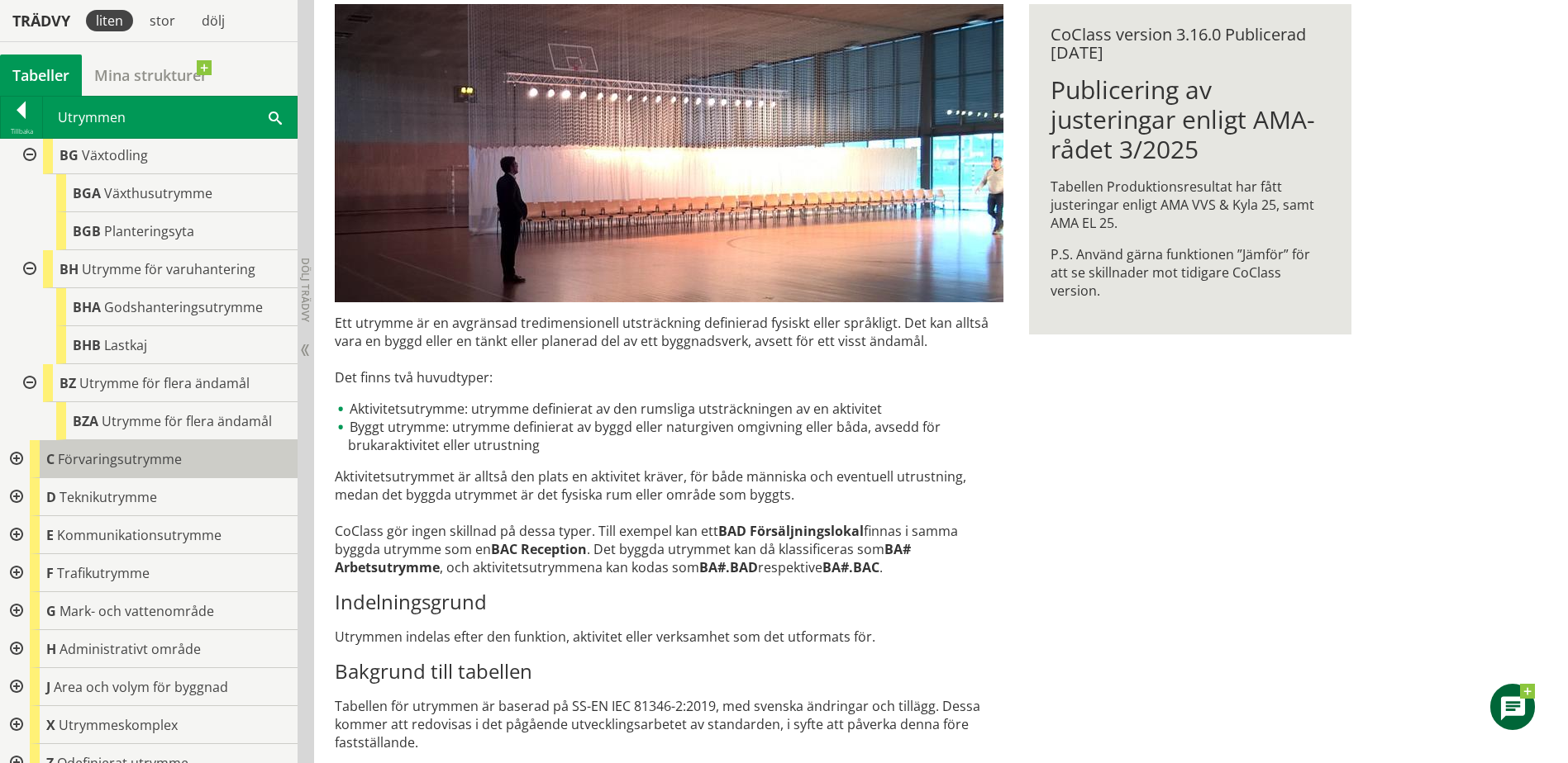
scroll to position [2074, 0]
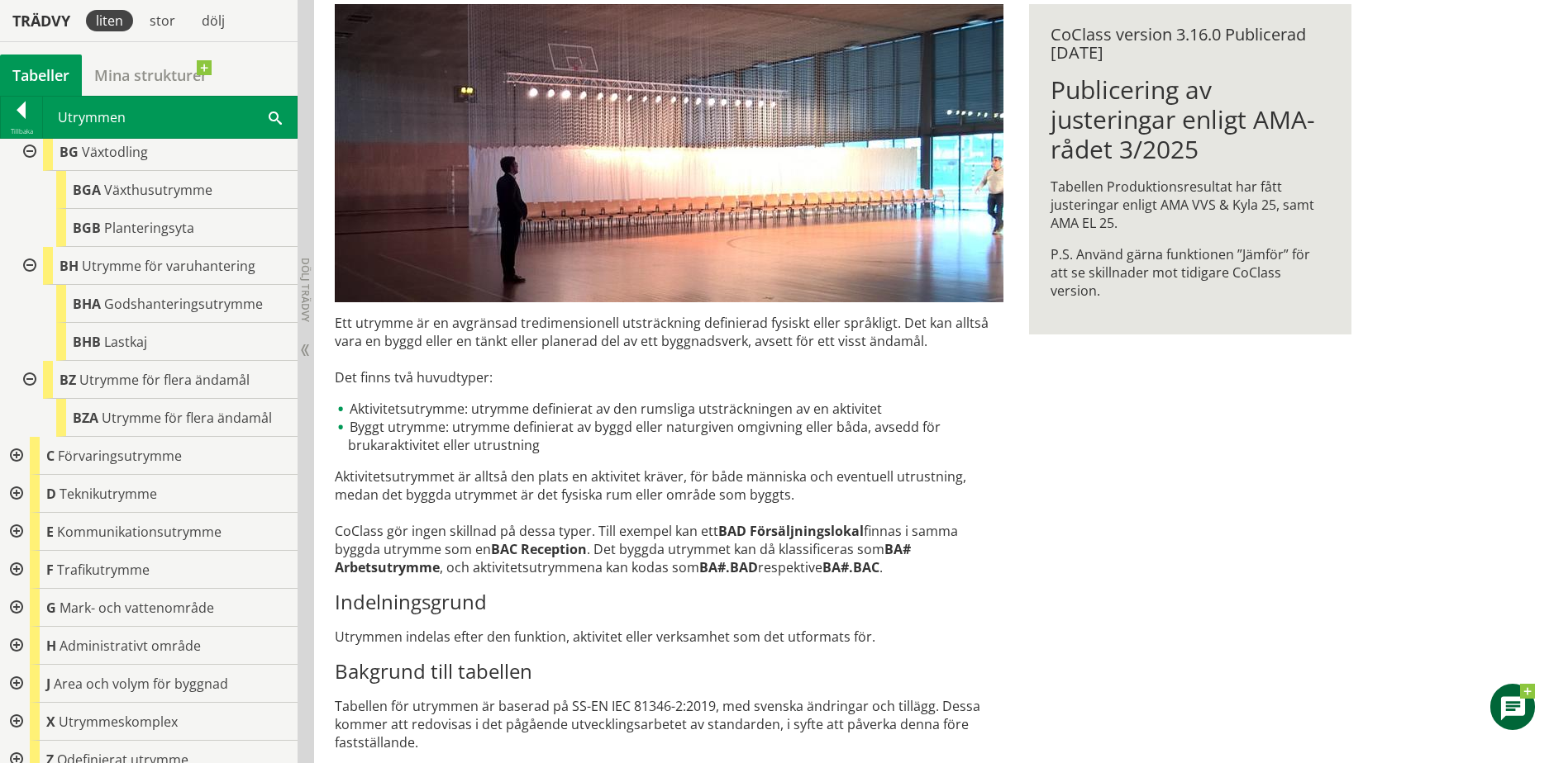
click at [16, 439] on div at bounding box center [15, 456] width 30 height 38
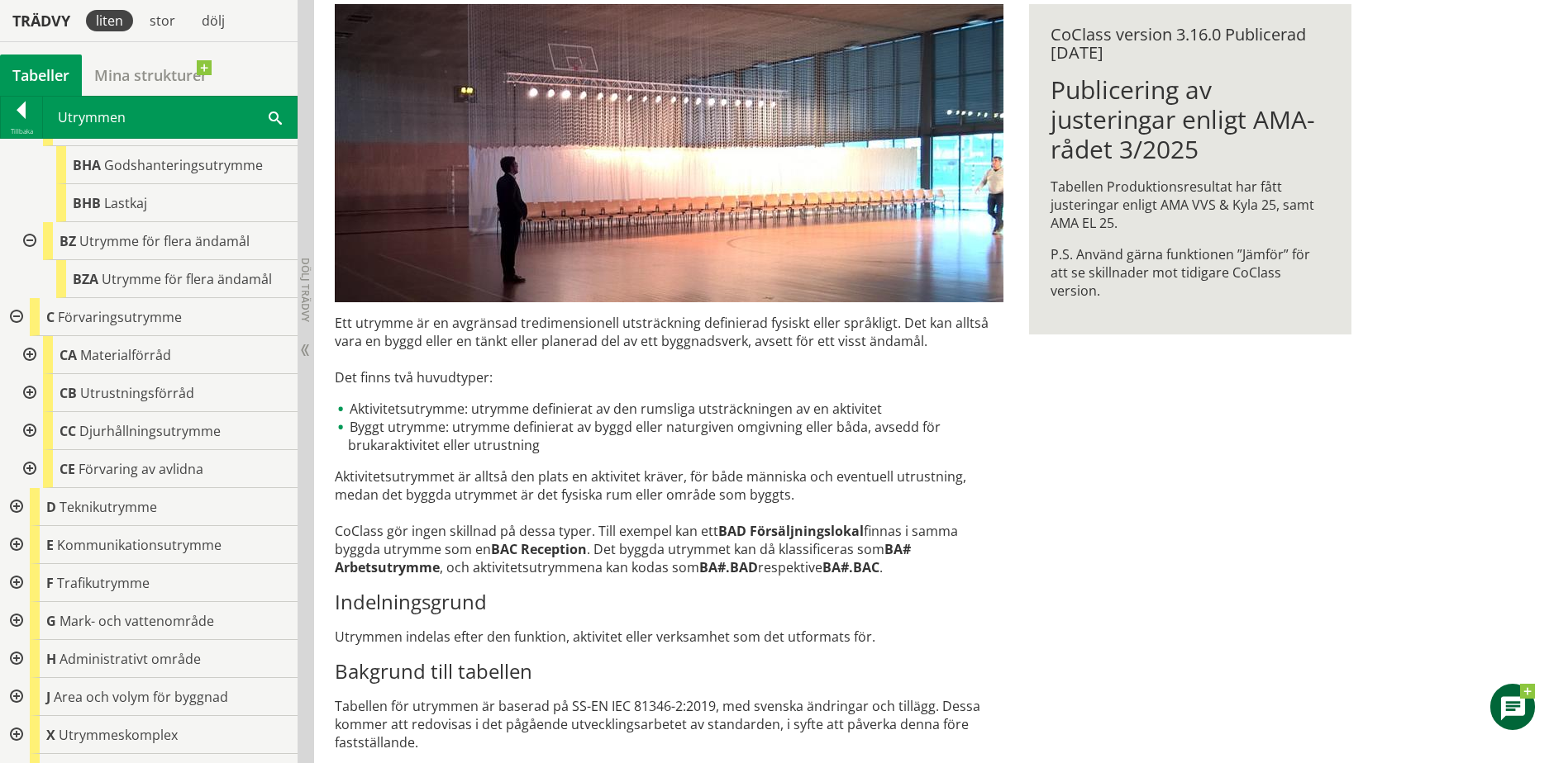
scroll to position [2226, 0]
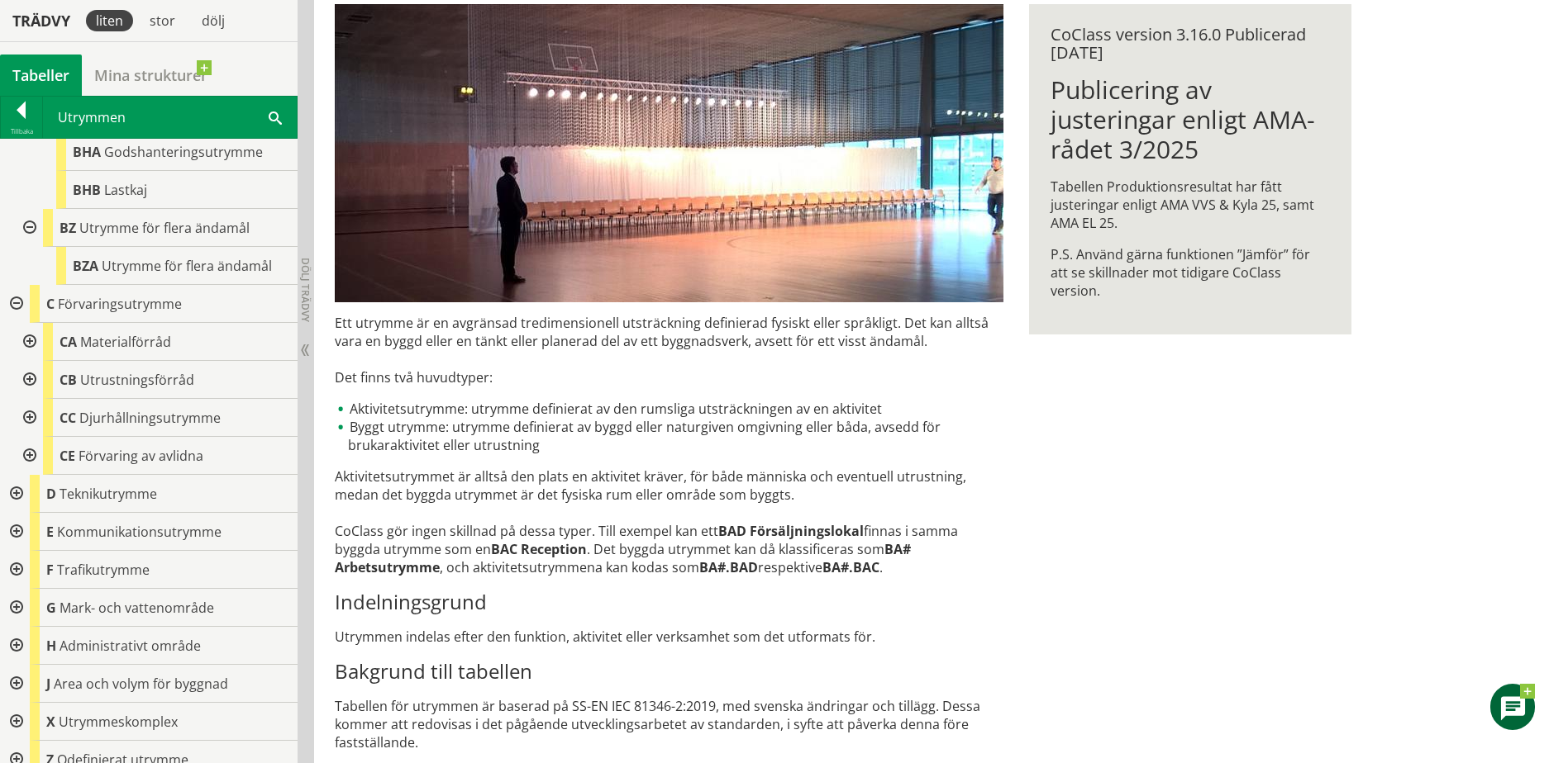
click at [34, 324] on div at bounding box center [28, 342] width 30 height 38
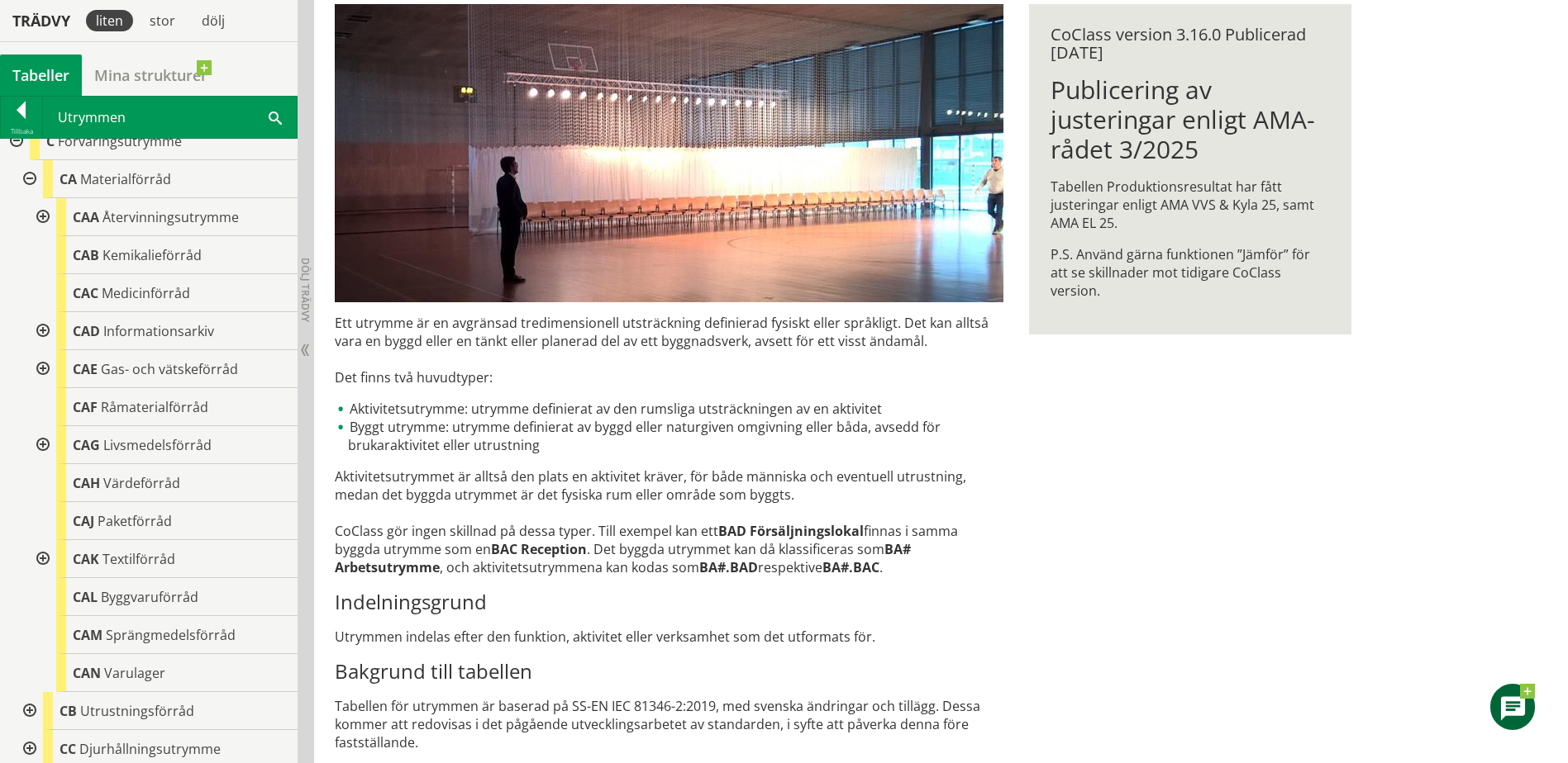
scroll to position [2391, 0]
